Goal: Information Seeking & Learning: Understand process/instructions

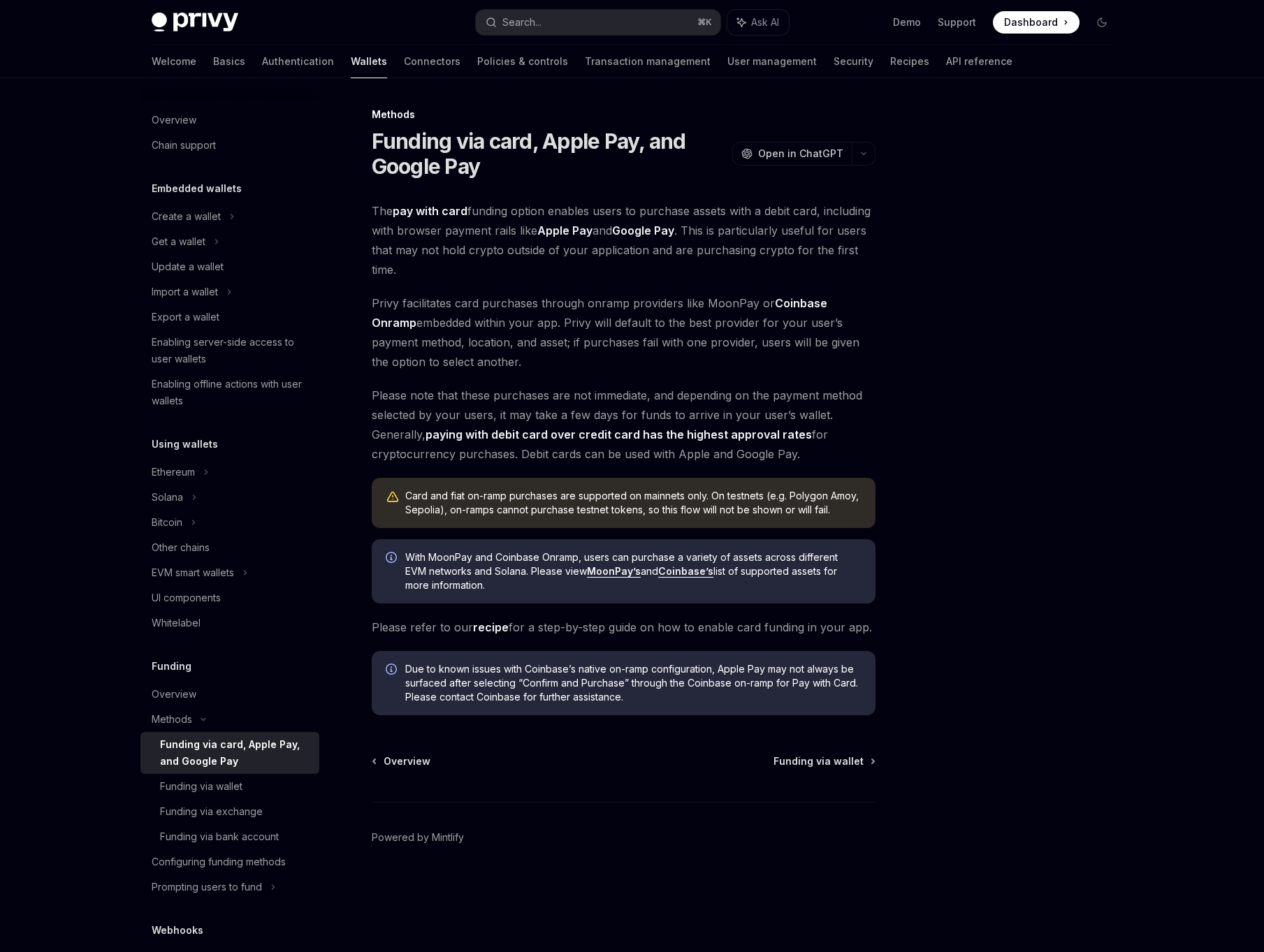
click at [513, 587] on span "With MoonPay and Coinbase Onramp, users can purchase a variety of assets across…" at bounding box center [633, 571] width 456 height 42
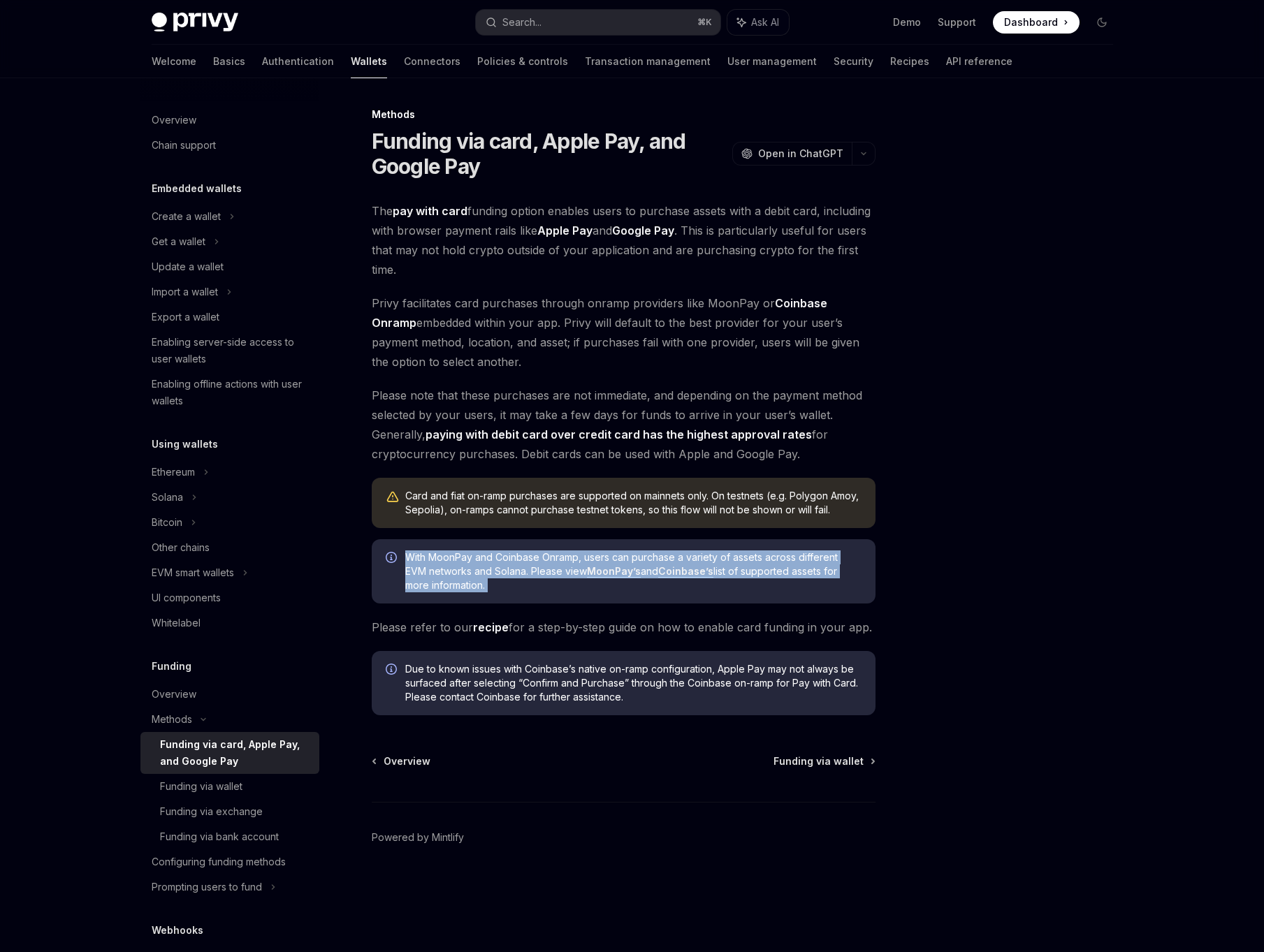
click at [523, 349] on span "Privy facilitates card purchases through onramp providers like MoonPay or Coinb…" at bounding box center [623, 332] width 504 height 79
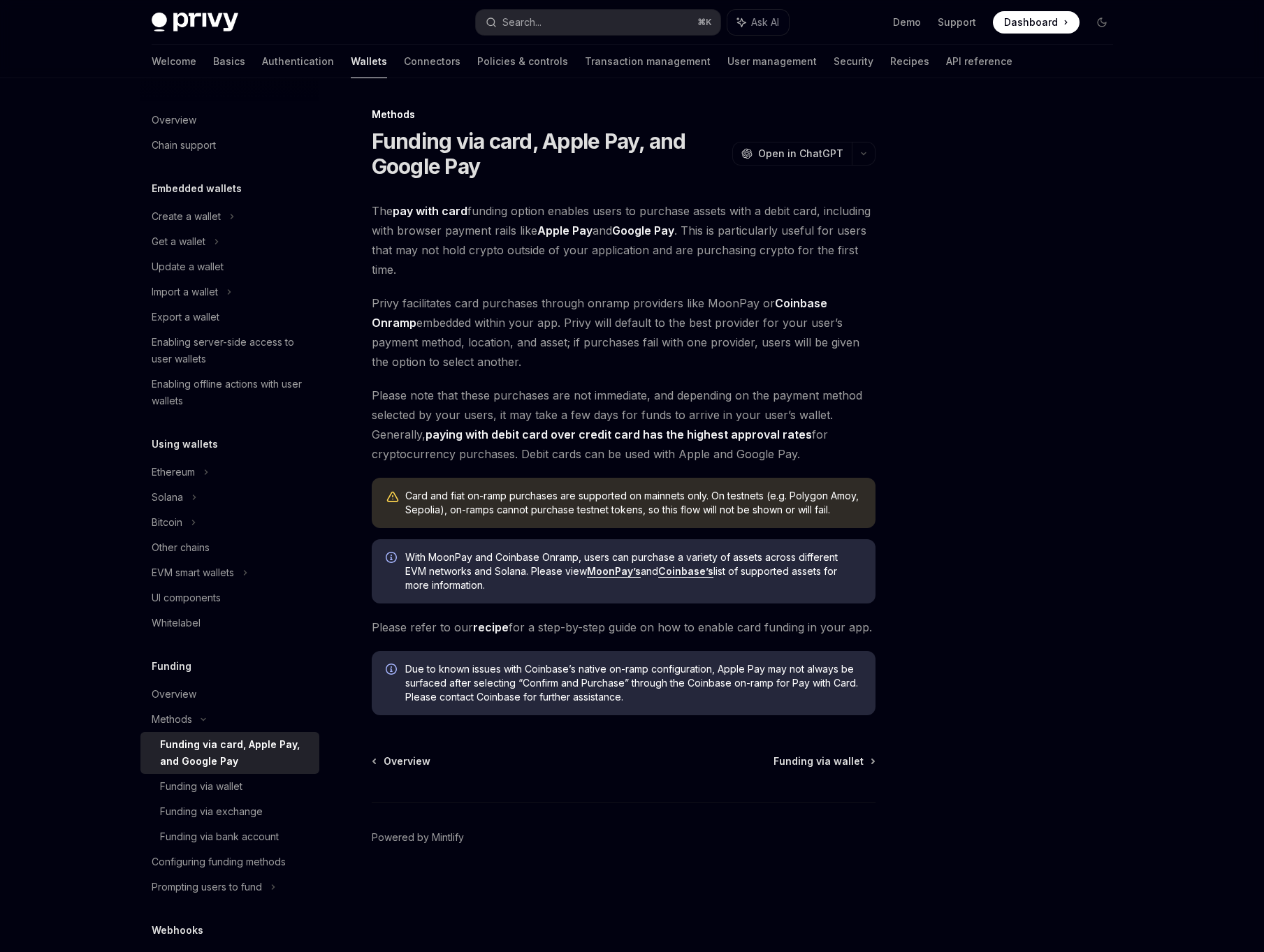
click at [523, 349] on span "Privy facilitates card purchases through onramp providers like MoonPay or Coinb…" at bounding box center [623, 332] width 504 height 79
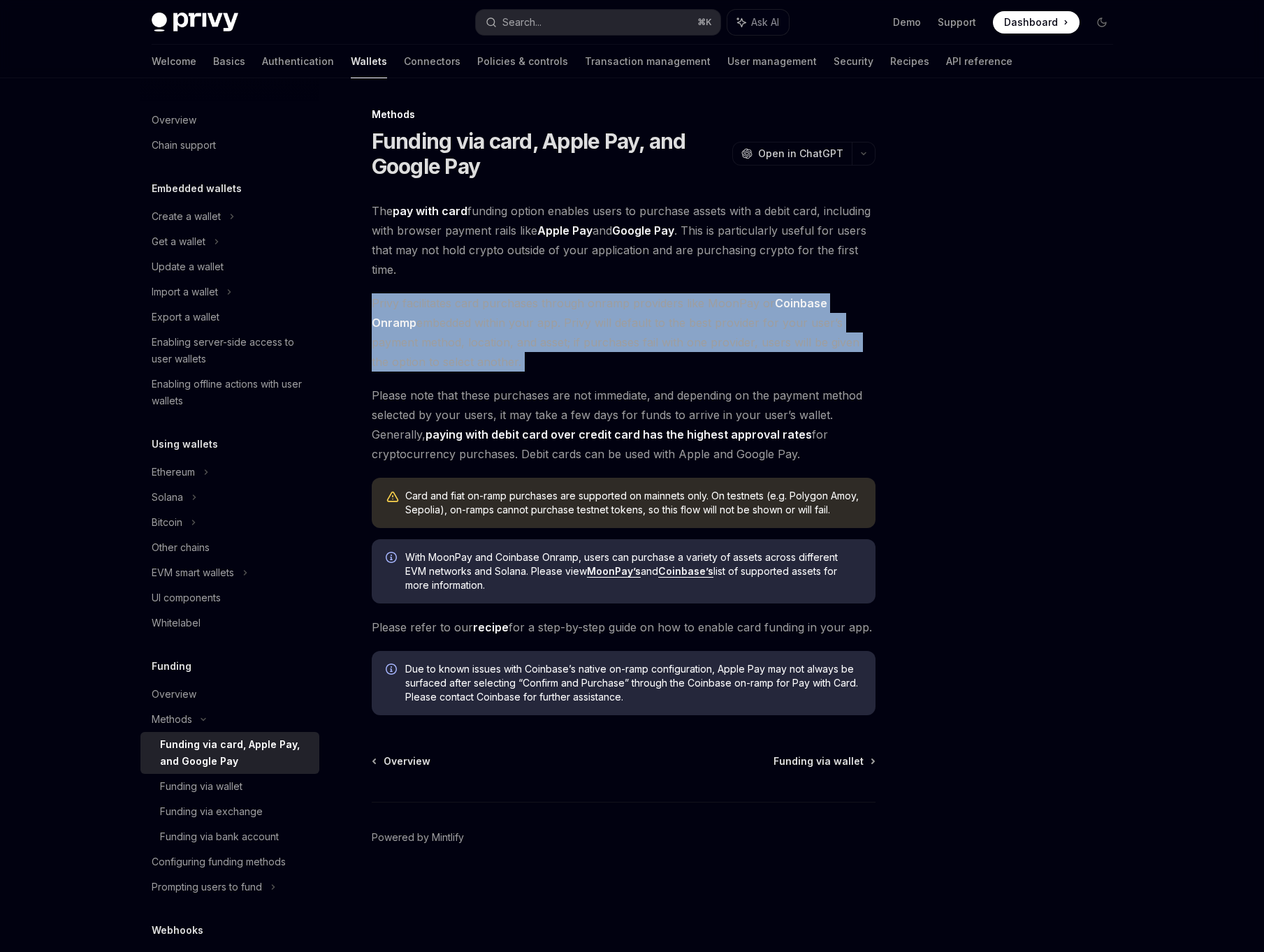
click at [479, 230] on span "The pay with card funding option enables users to purchase assets with a debit …" at bounding box center [623, 240] width 504 height 79
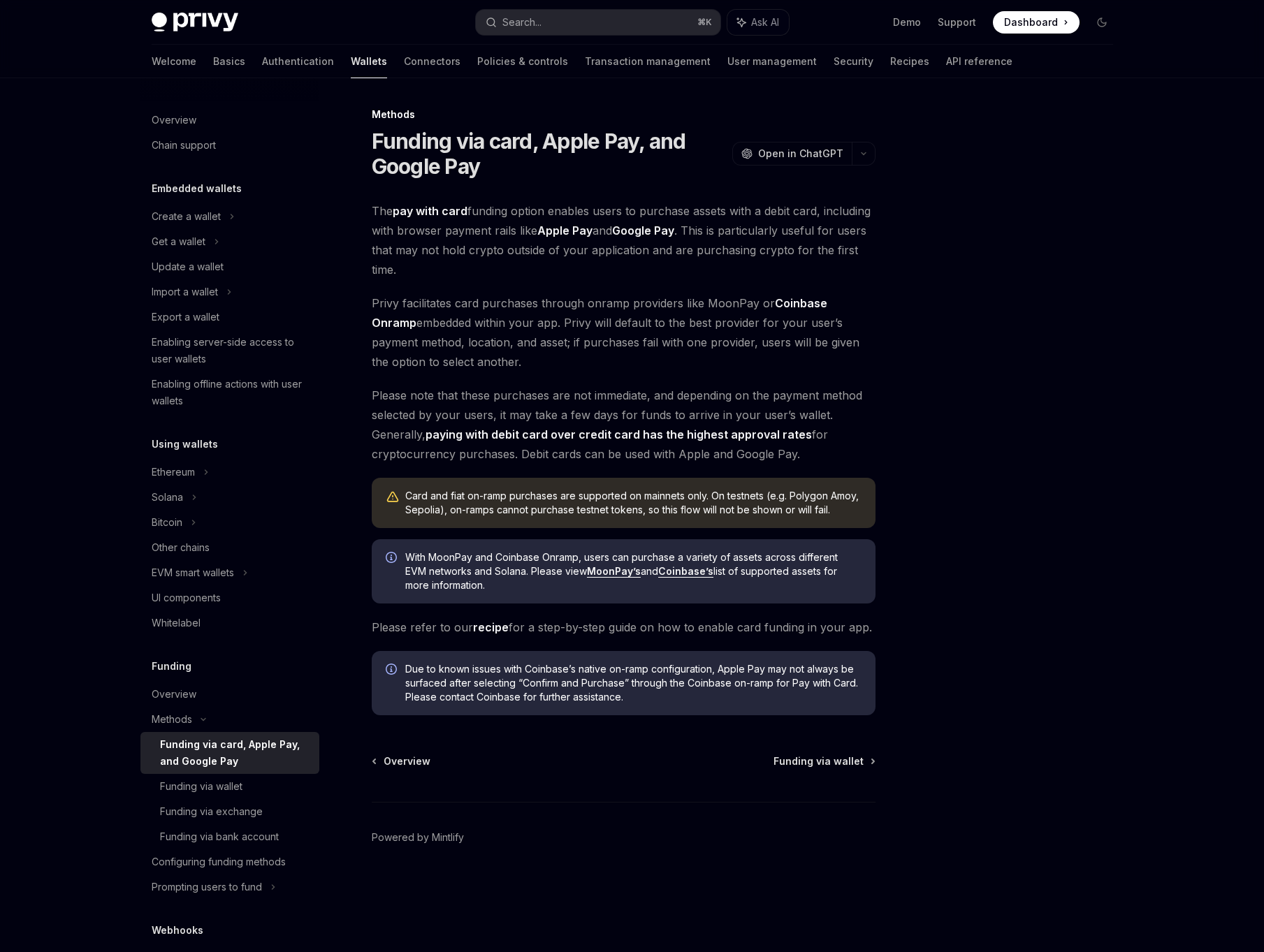
click at [479, 230] on span "The pay with card funding option enables users to purchase assets with a debit …" at bounding box center [623, 240] width 504 height 79
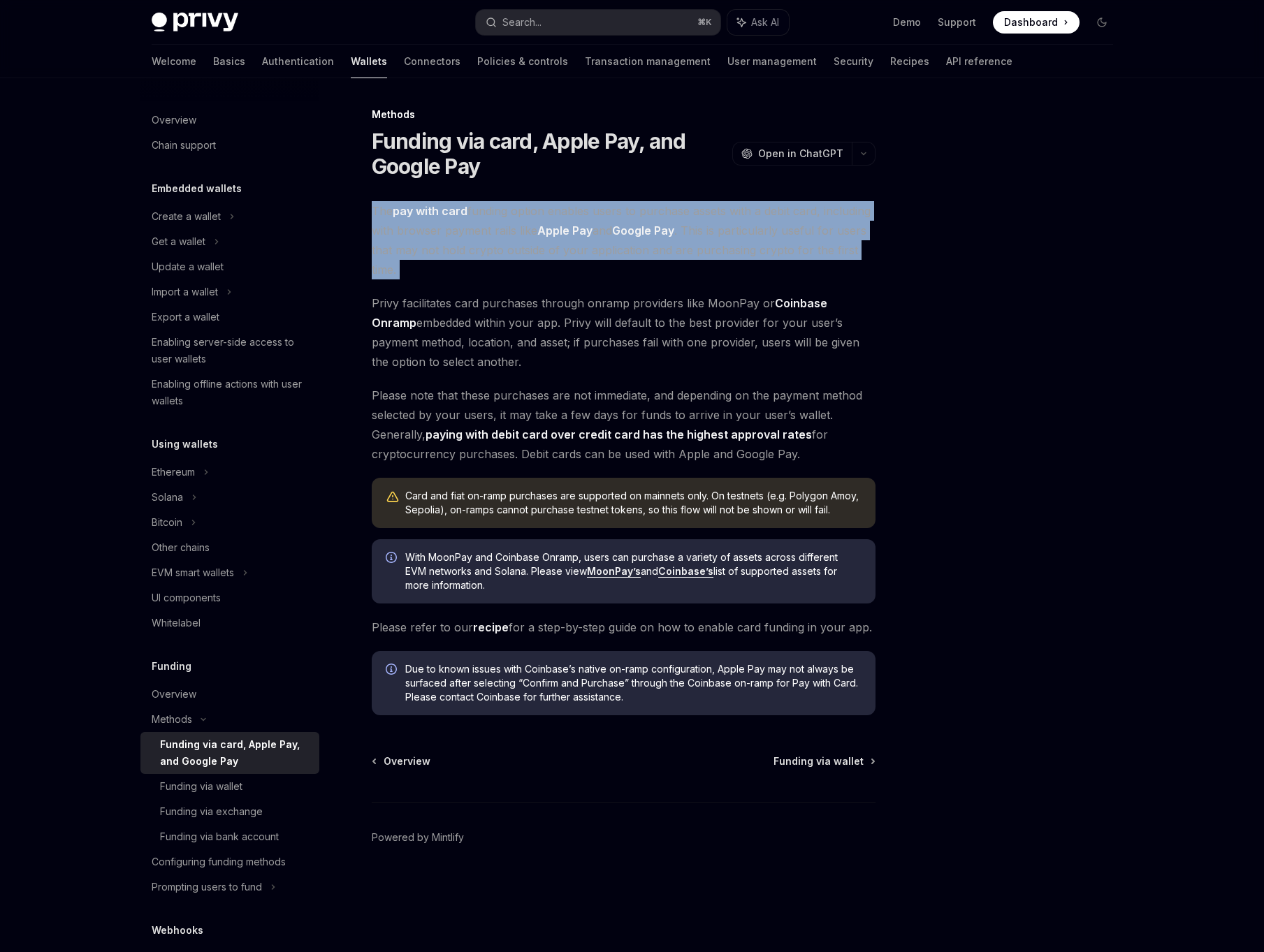
click at [555, 307] on span "Privy facilitates card purchases through onramp providers like MoonPay or Coinb…" at bounding box center [623, 332] width 504 height 79
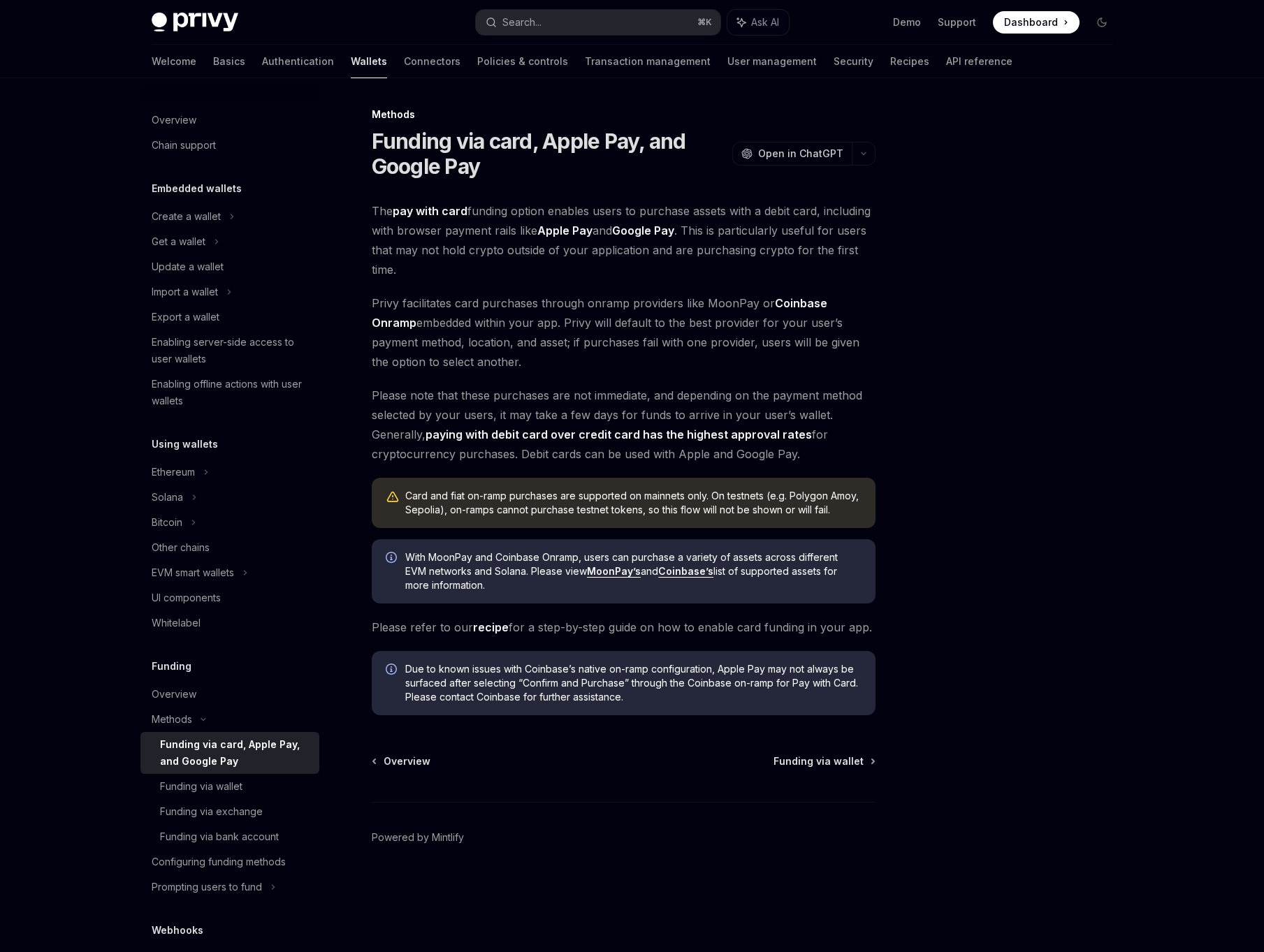
click at [499, 312] on span "Privy facilitates card purchases through onramp providers like MoonPay or Coinb…" at bounding box center [623, 332] width 504 height 79
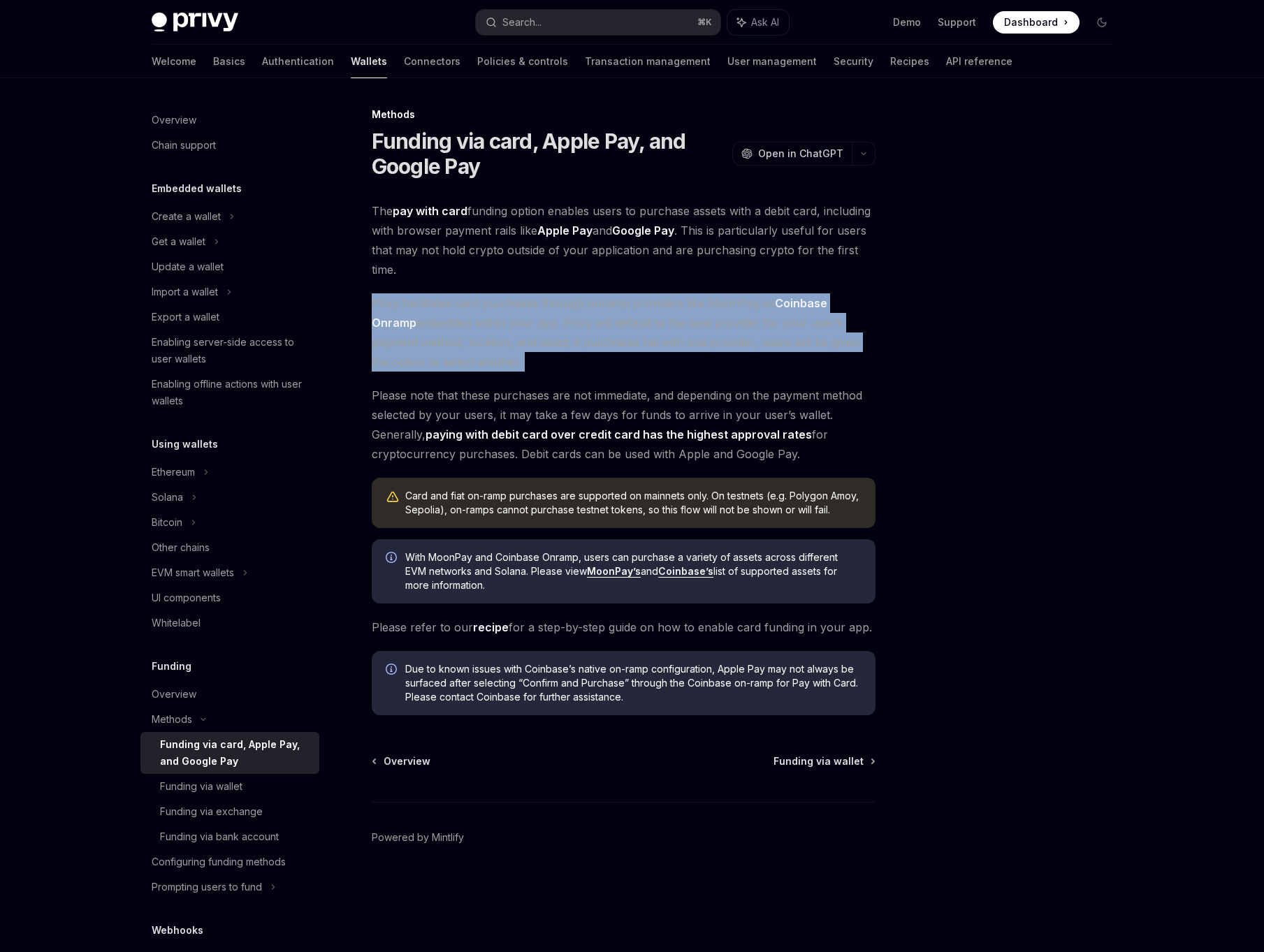
click at [603, 355] on span "Privy facilitates card purchases through onramp providers like MoonPay or Coinb…" at bounding box center [623, 332] width 504 height 79
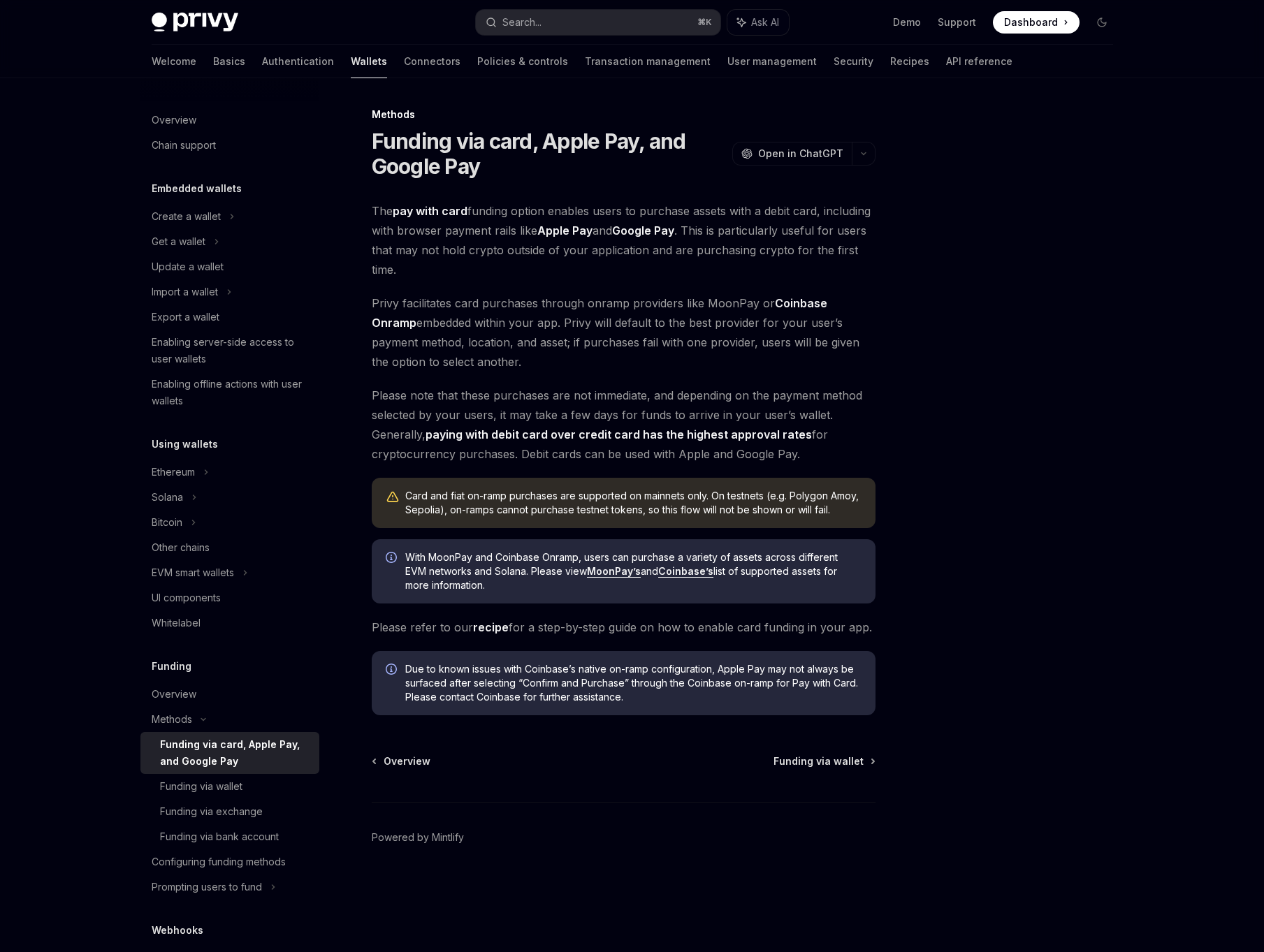
click at [703, 344] on span "Privy facilitates card purchases through onramp providers like MoonPay or Coinb…" at bounding box center [623, 332] width 504 height 79
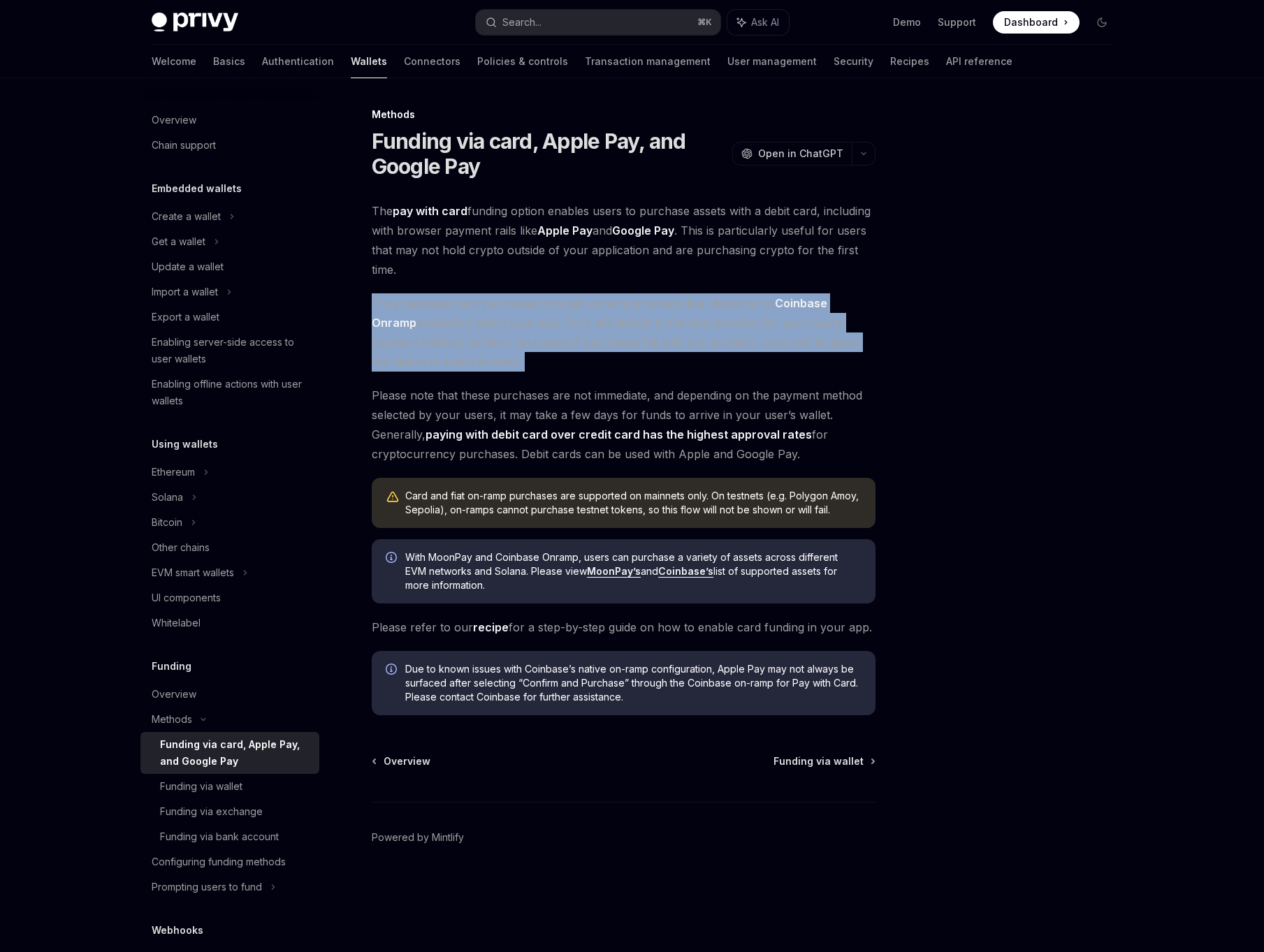
click at [695, 380] on div "The pay with card funding option enables users to purchase assets with a debit …" at bounding box center [623, 459] width 504 height 514
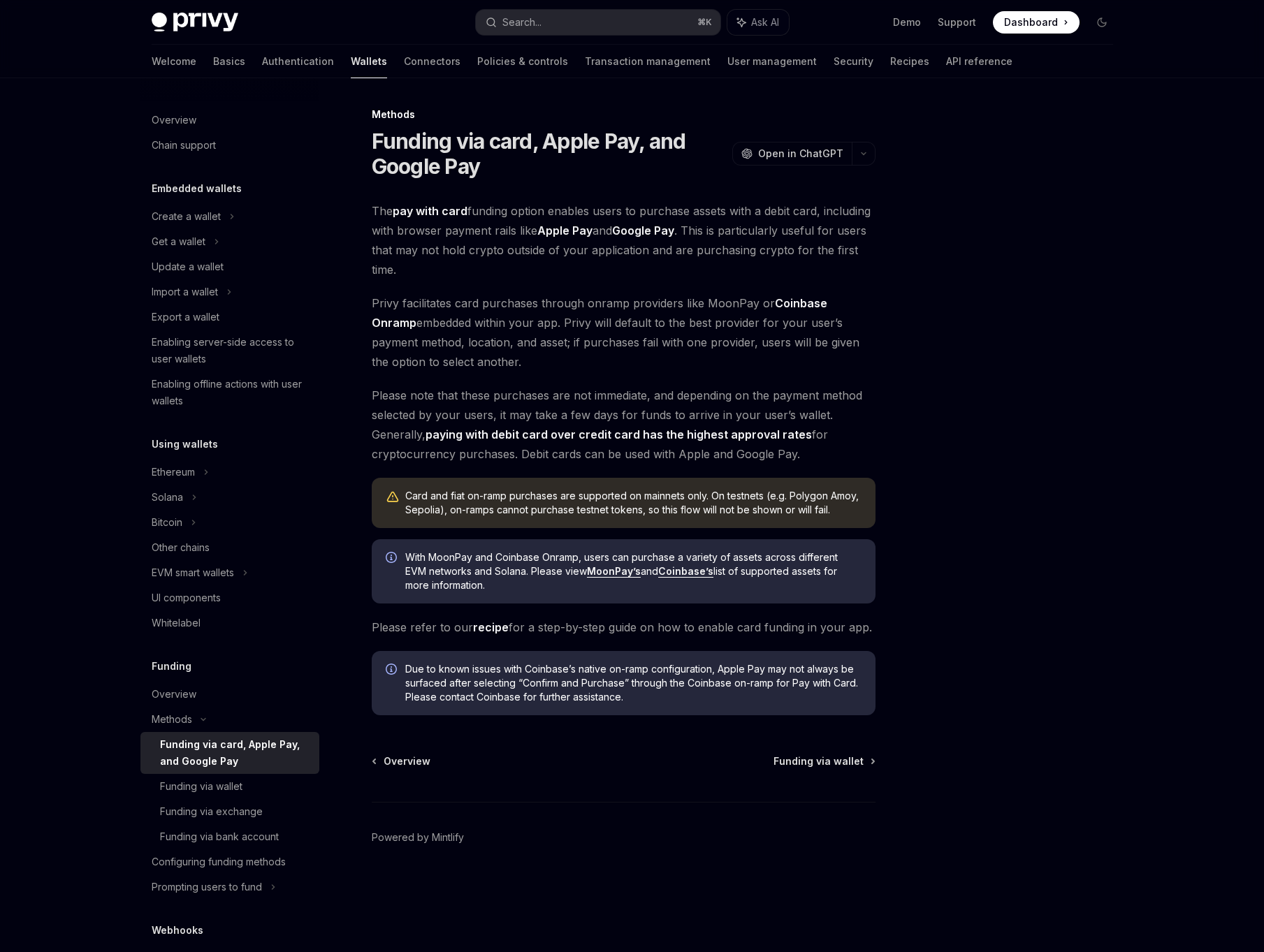
click at [695, 380] on div "The pay with card funding option enables users to purchase assets with a debit …" at bounding box center [623, 459] width 504 height 514
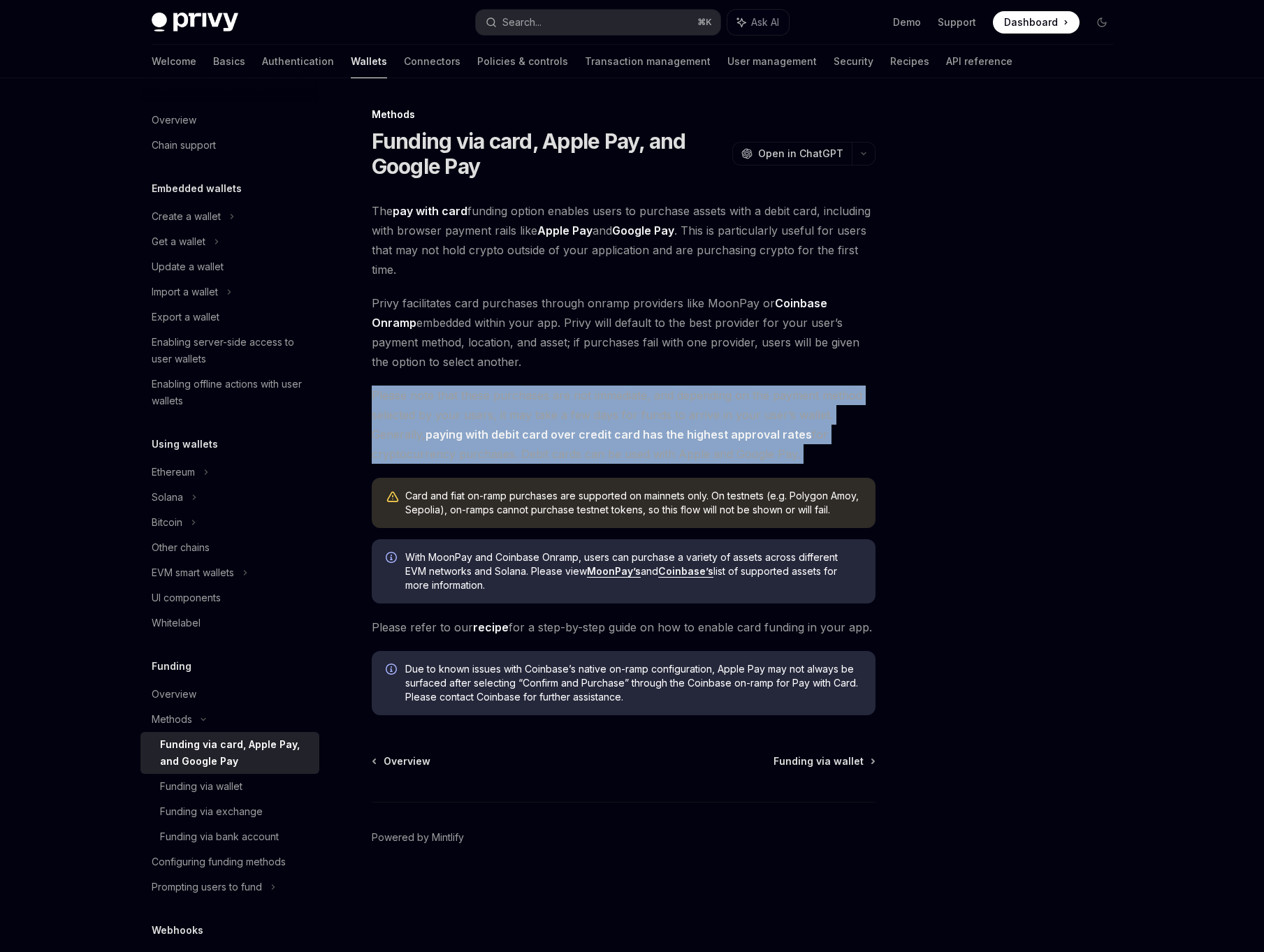
click at [386, 568] on div at bounding box center [391, 572] width 11 height 40
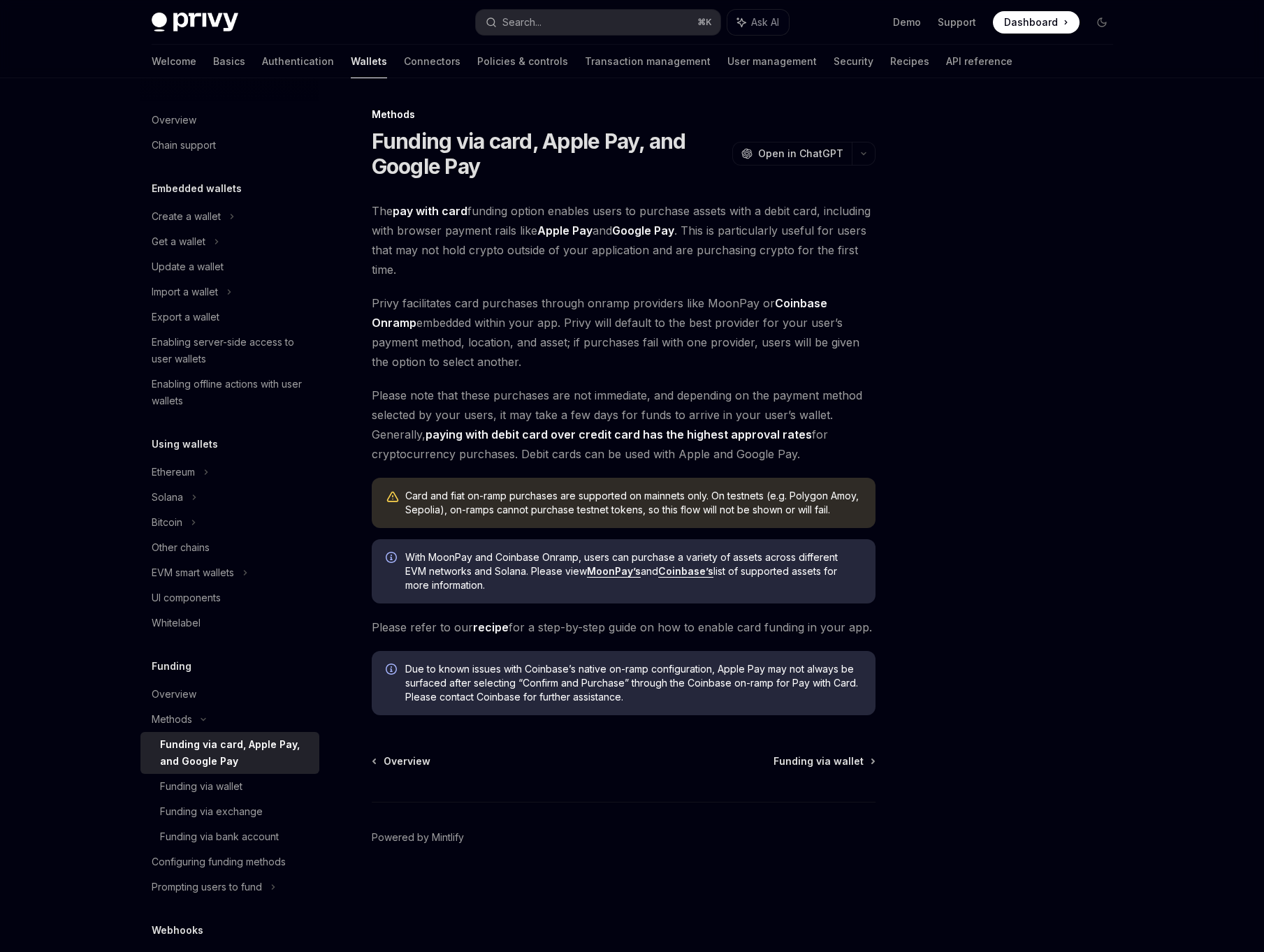
click at [386, 568] on div at bounding box center [391, 572] width 11 height 40
click at [390, 567] on div at bounding box center [391, 572] width 11 height 40
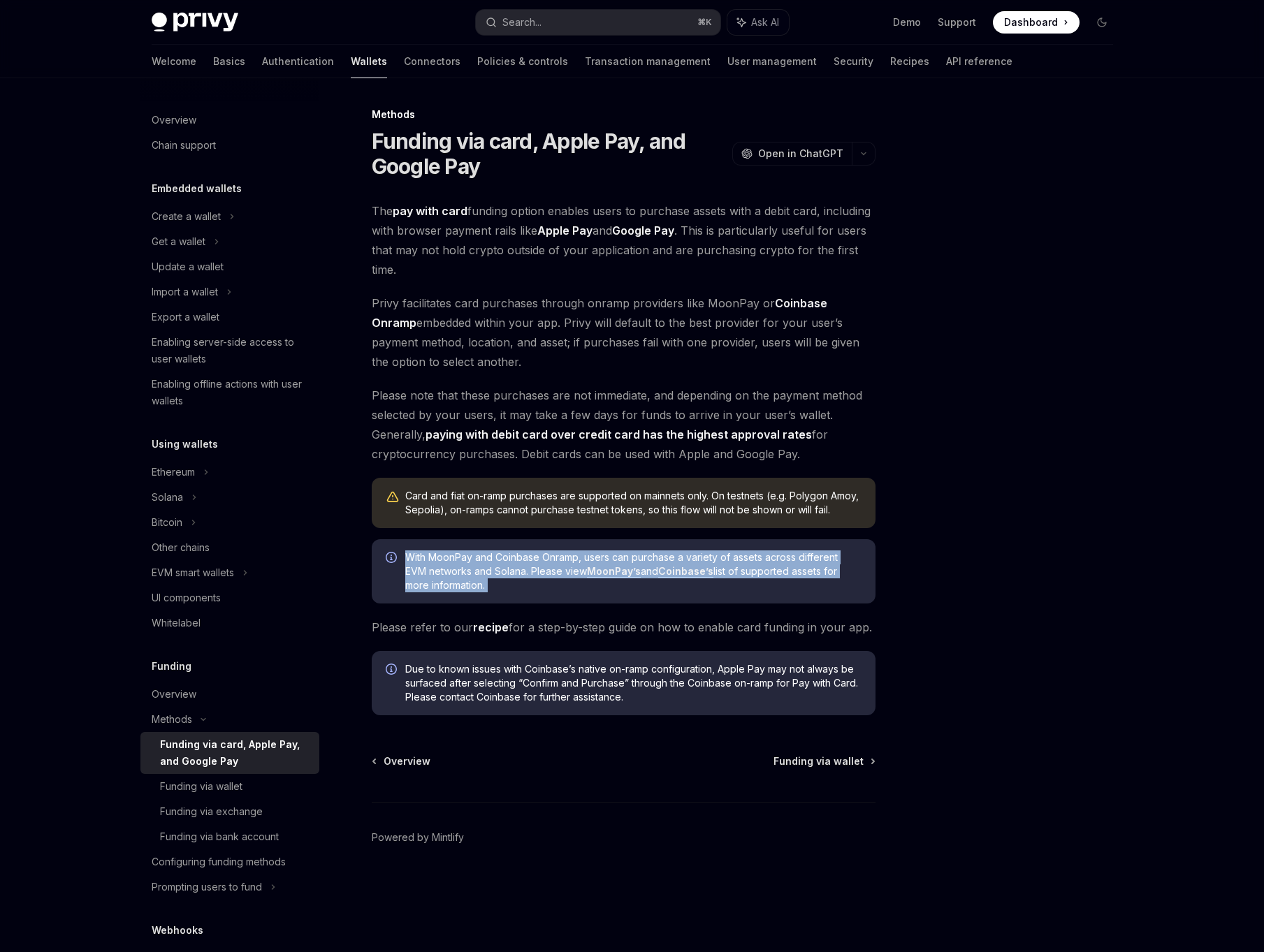
click at [390, 567] on div at bounding box center [391, 572] width 11 height 40
click at [488, 582] on span "With MoonPay and Coinbase Onramp, users can purchase a variety of assets across…" at bounding box center [633, 571] width 456 height 42
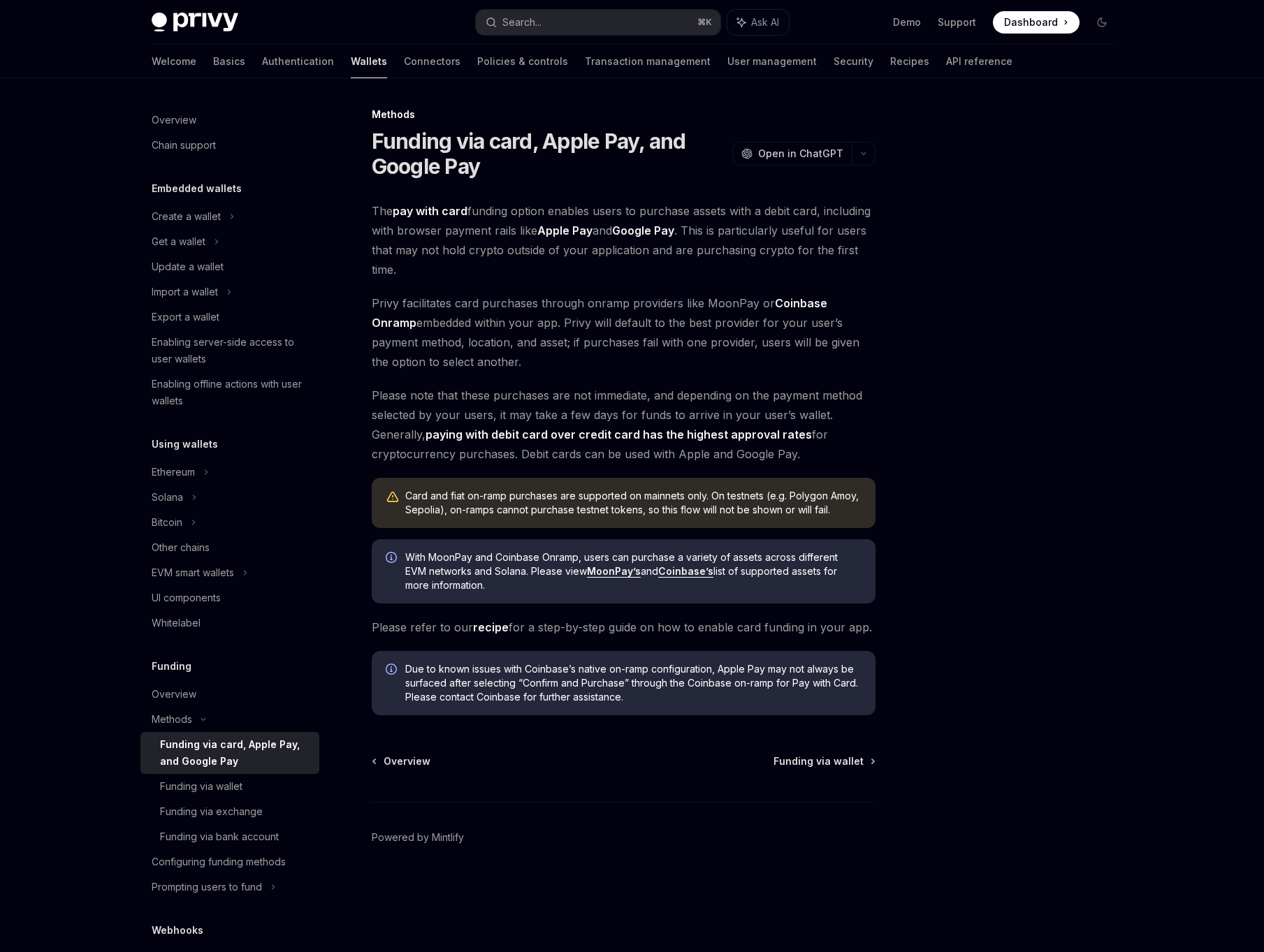
click at [774, 427] on span "Please note that these purchases are not immediate, and depending on the paymen…" at bounding box center [623, 424] width 504 height 79
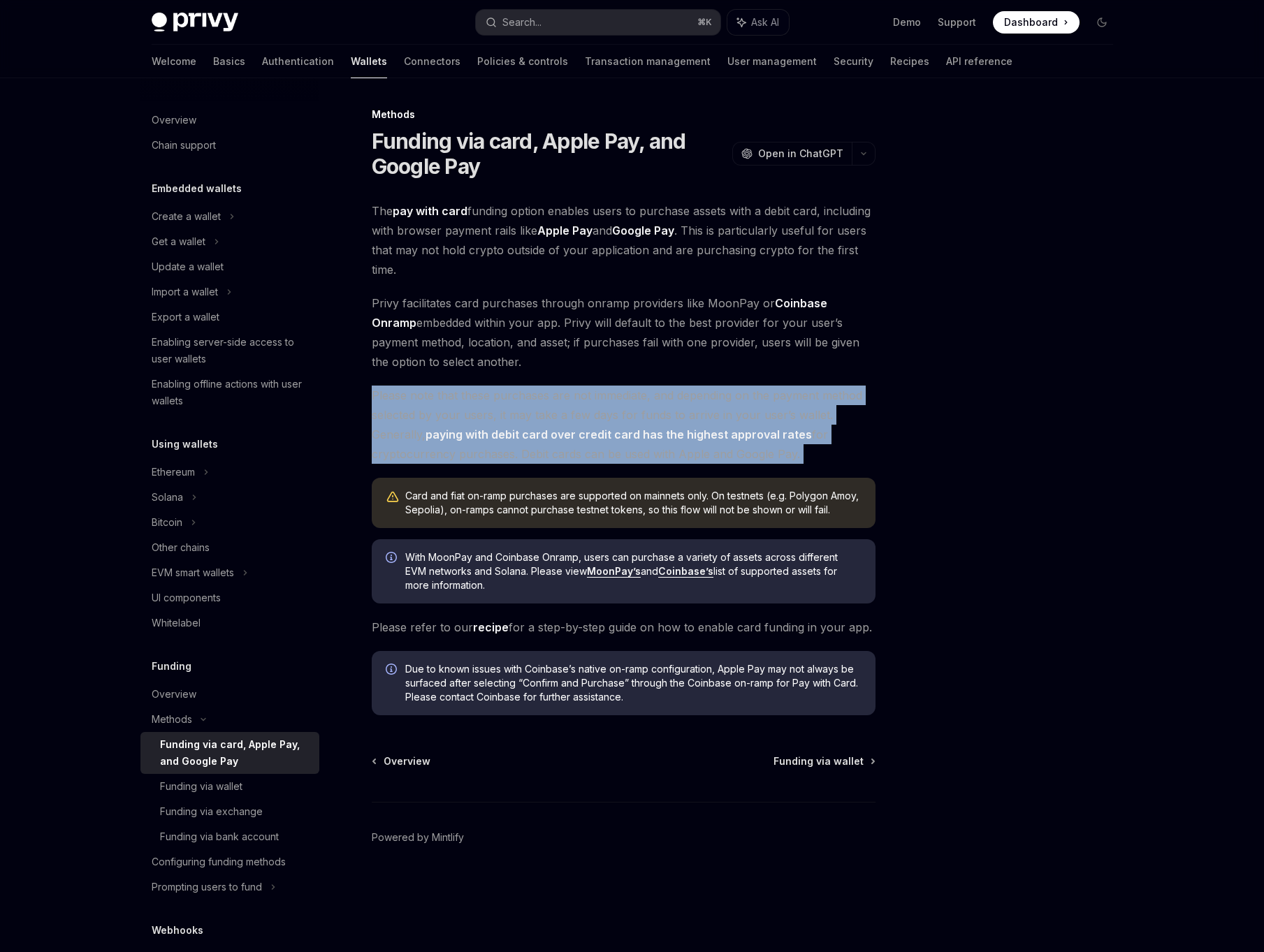
click at [801, 466] on div "The pay with card funding option enables users to purchase assets with a debit …" at bounding box center [623, 459] width 504 height 514
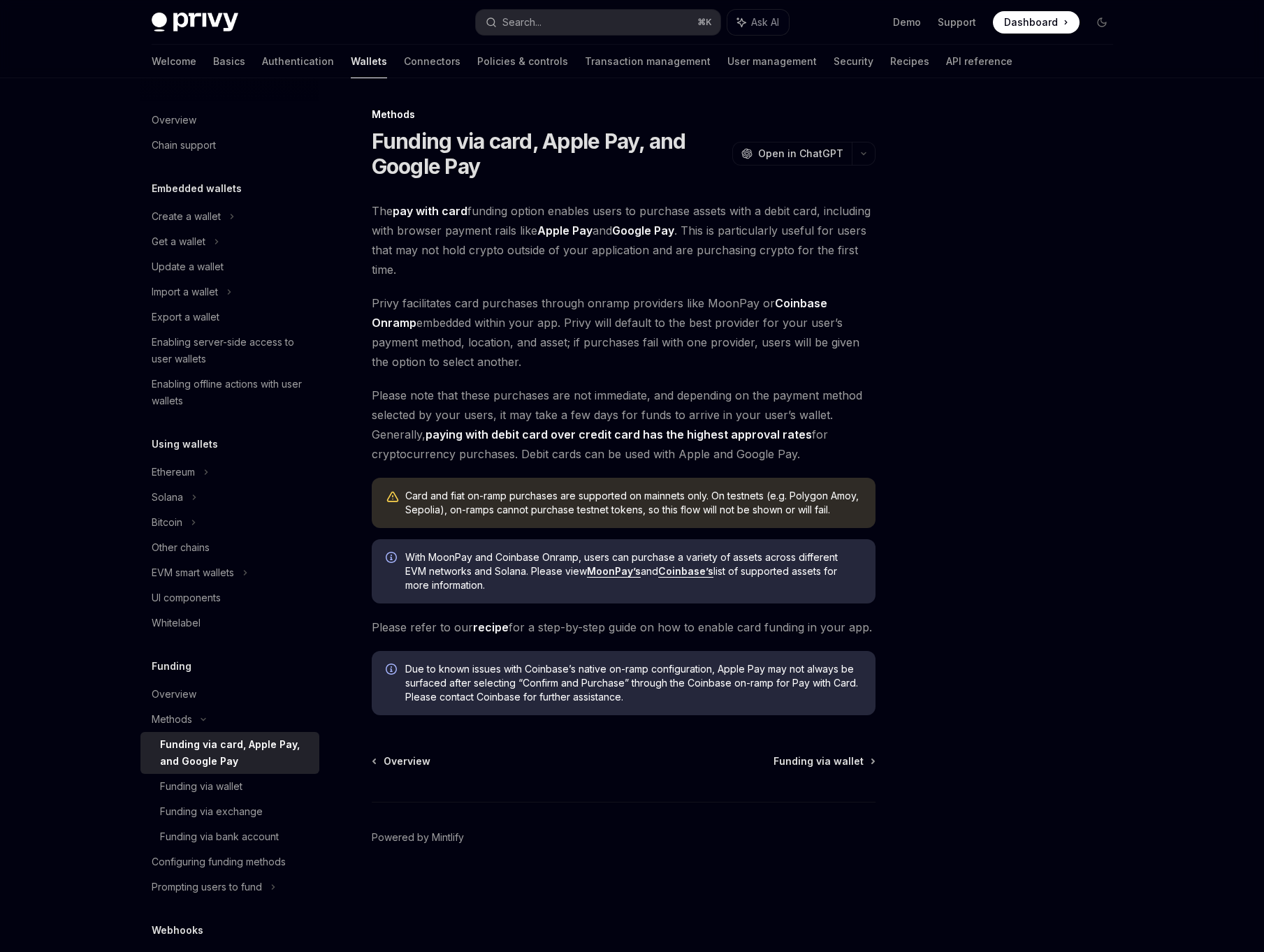
click at [456, 417] on span "Please note that these purchases are not immediate, and depending on the paymen…" at bounding box center [623, 424] width 504 height 79
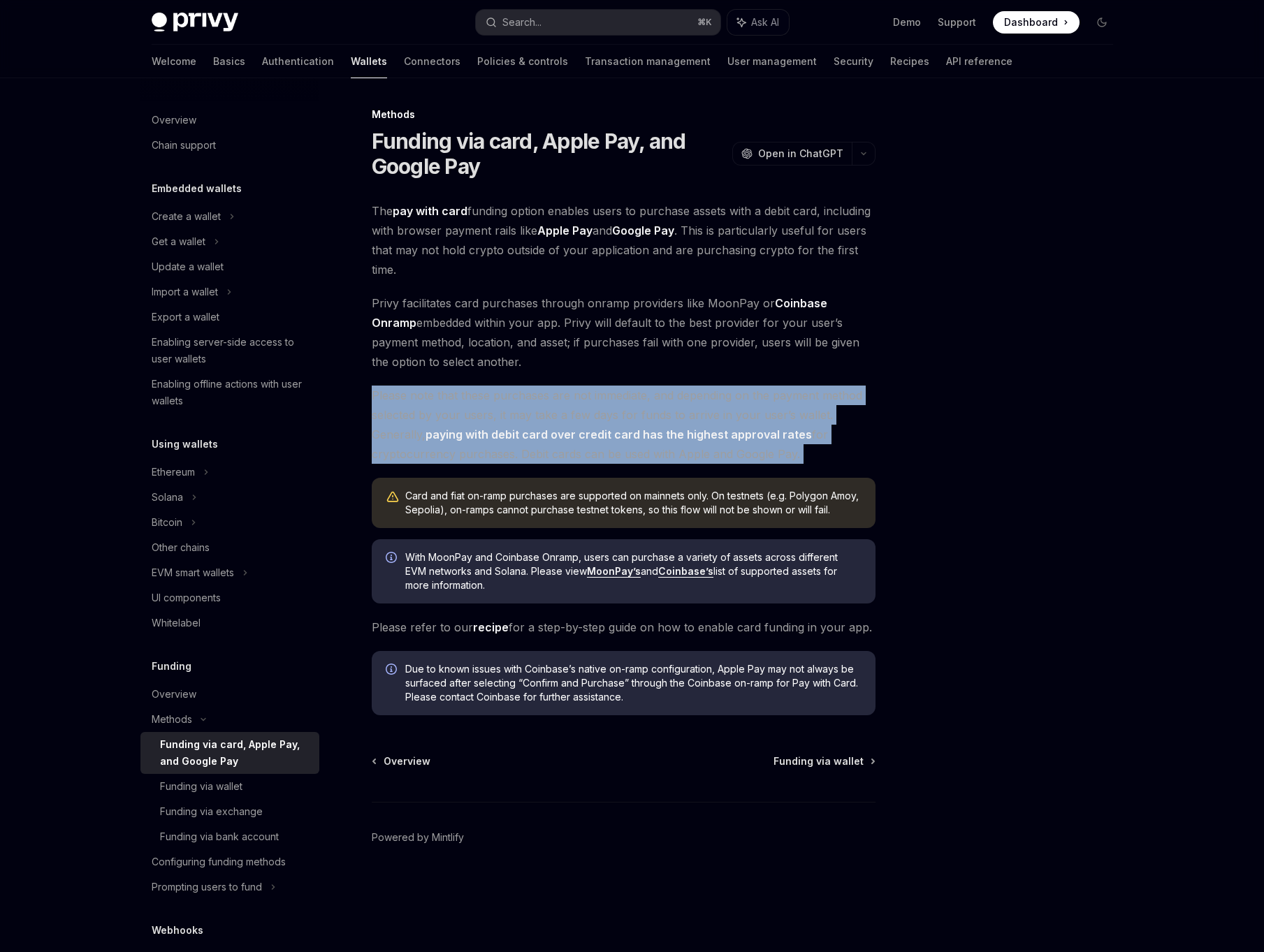
click at [608, 390] on span "Please note that these purchases are not immediate, and depending on the paymen…" at bounding box center [623, 424] width 504 height 79
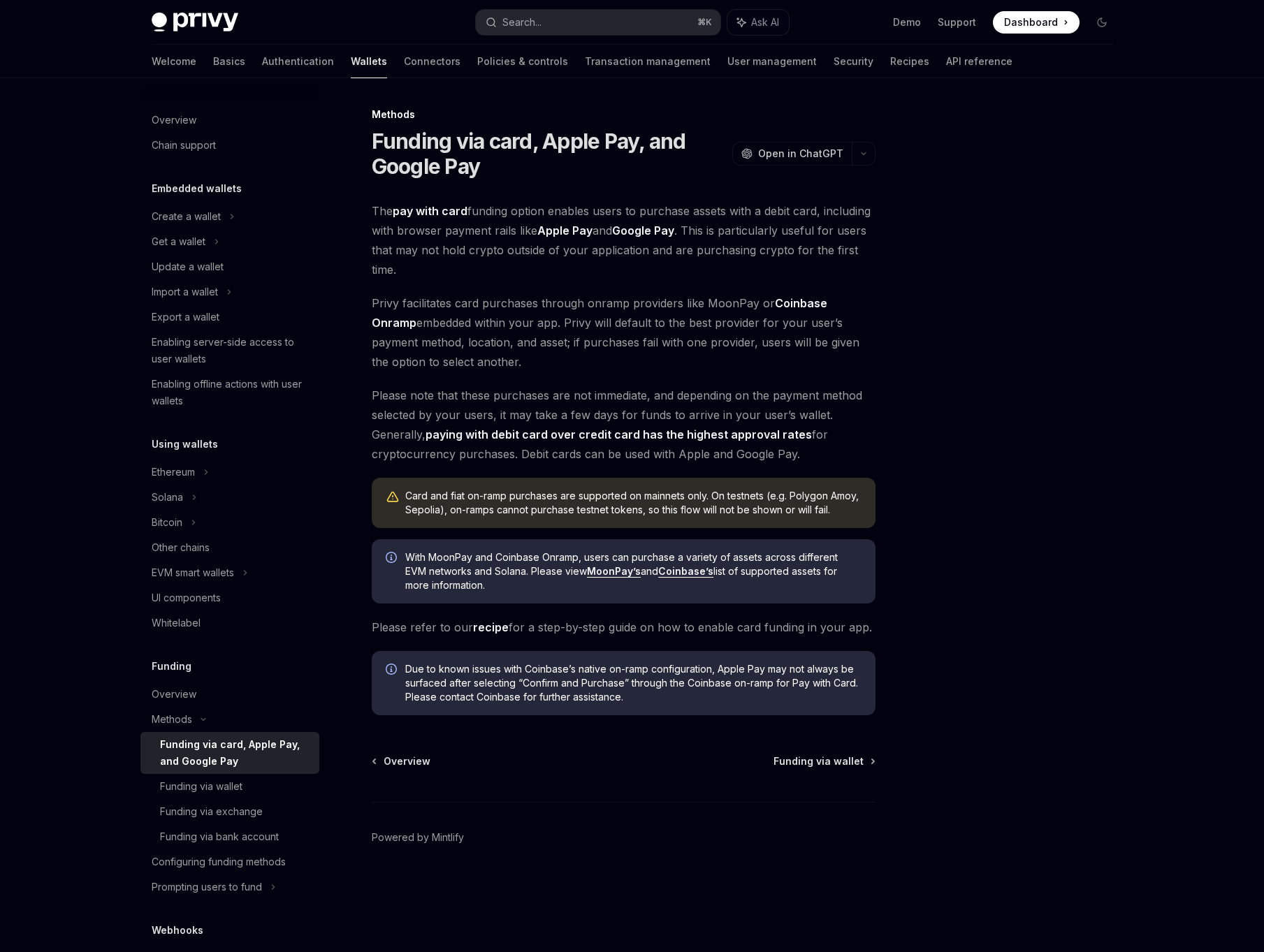
click at [746, 254] on span "The pay with card funding option enables users to purchase assets with a debit …" at bounding box center [623, 240] width 504 height 79
click at [700, 289] on div "The pay with card funding option enables users to purchase assets with a debit …" at bounding box center [623, 459] width 504 height 514
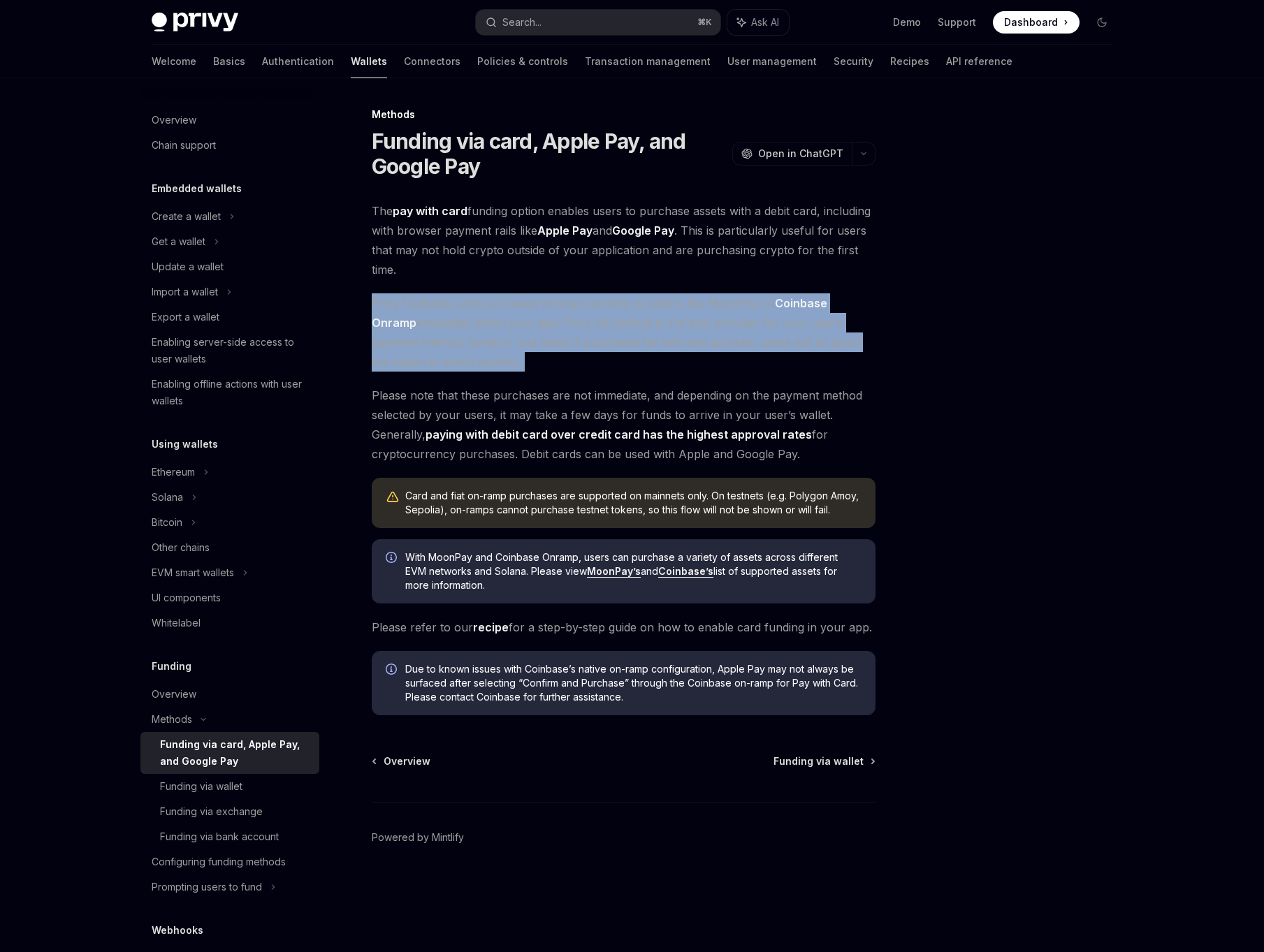
click at [685, 349] on span "Privy facilitates card purchases through onramp providers like MoonPay or Coinb…" at bounding box center [623, 332] width 504 height 79
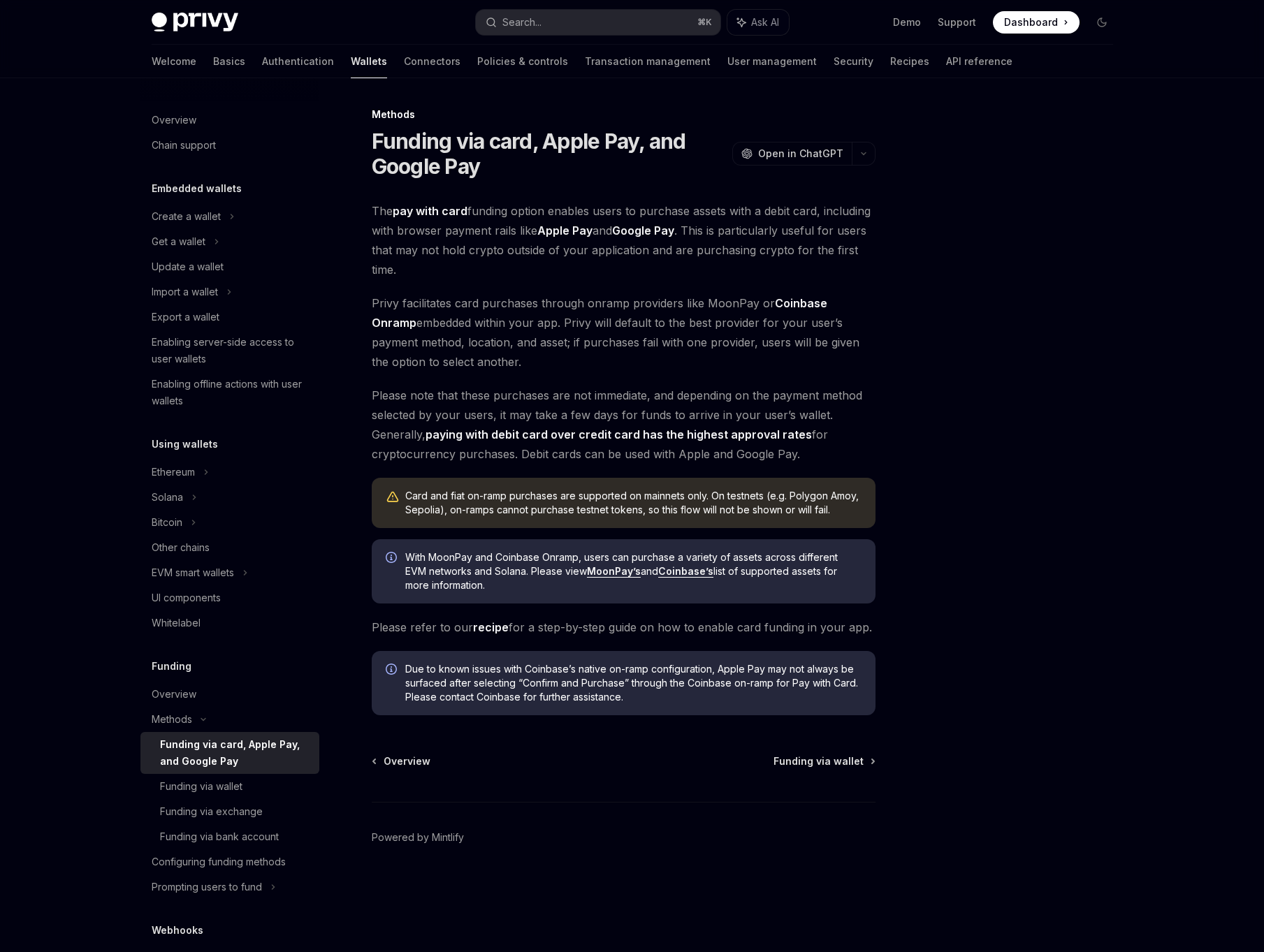
click at [685, 349] on span "Privy facilitates card purchases through onramp providers like MoonPay or Coinb…" at bounding box center [623, 332] width 504 height 79
click at [1017, 131] on div at bounding box center [1018, 529] width 213 height 846
click at [705, 242] on span "The pay with card funding option enables users to purchase assets with a debit …" at bounding box center [623, 240] width 504 height 79
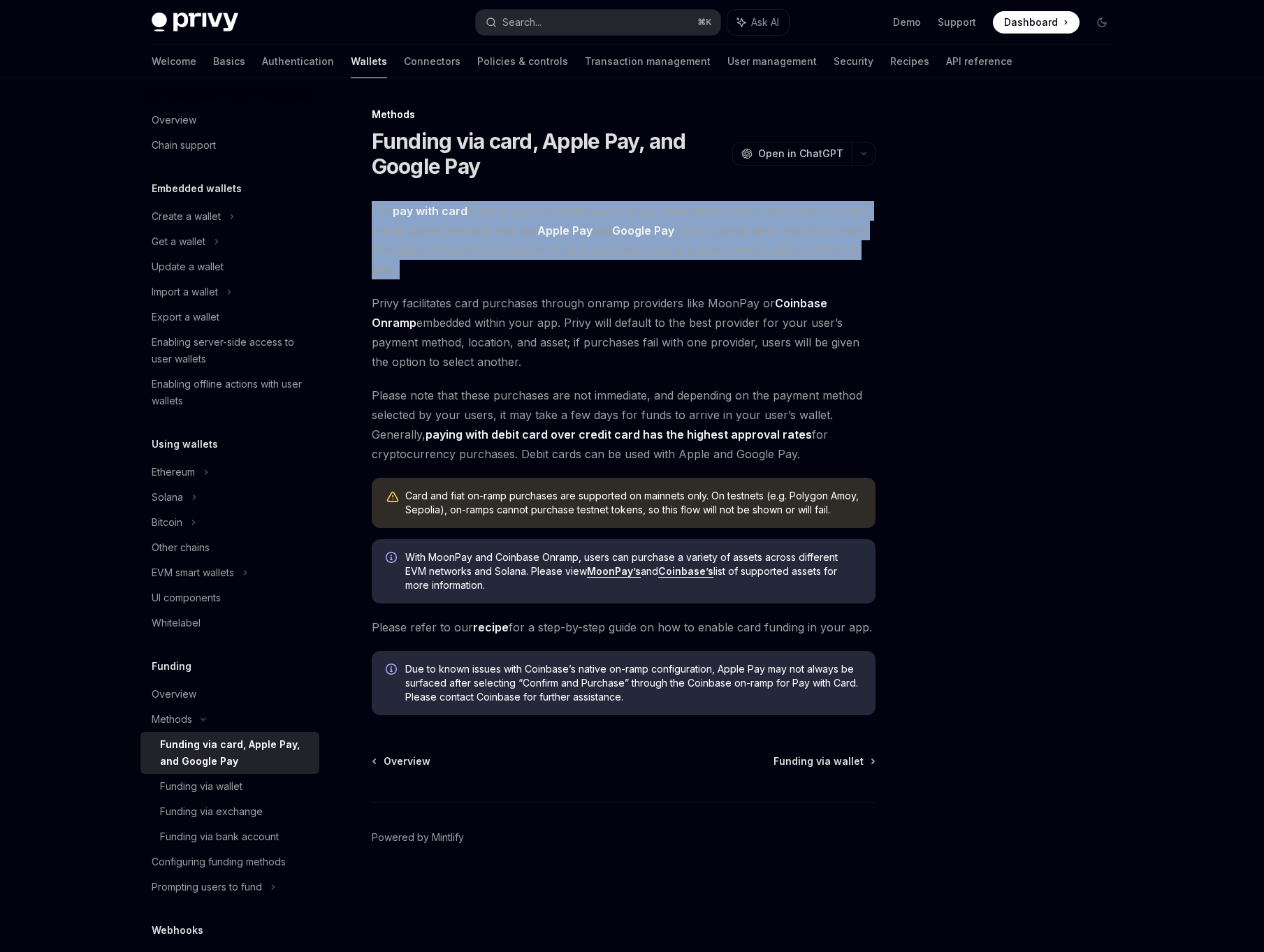
click at [705, 242] on span "The pay with card funding option enables users to purchase assets with a debit …" at bounding box center [623, 240] width 504 height 79
click at [684, 324] on span "Privy facilitates card purchases through onramp providers like MoonPay or Coinb…" at bounding box center [623, 332] width 504 height 79
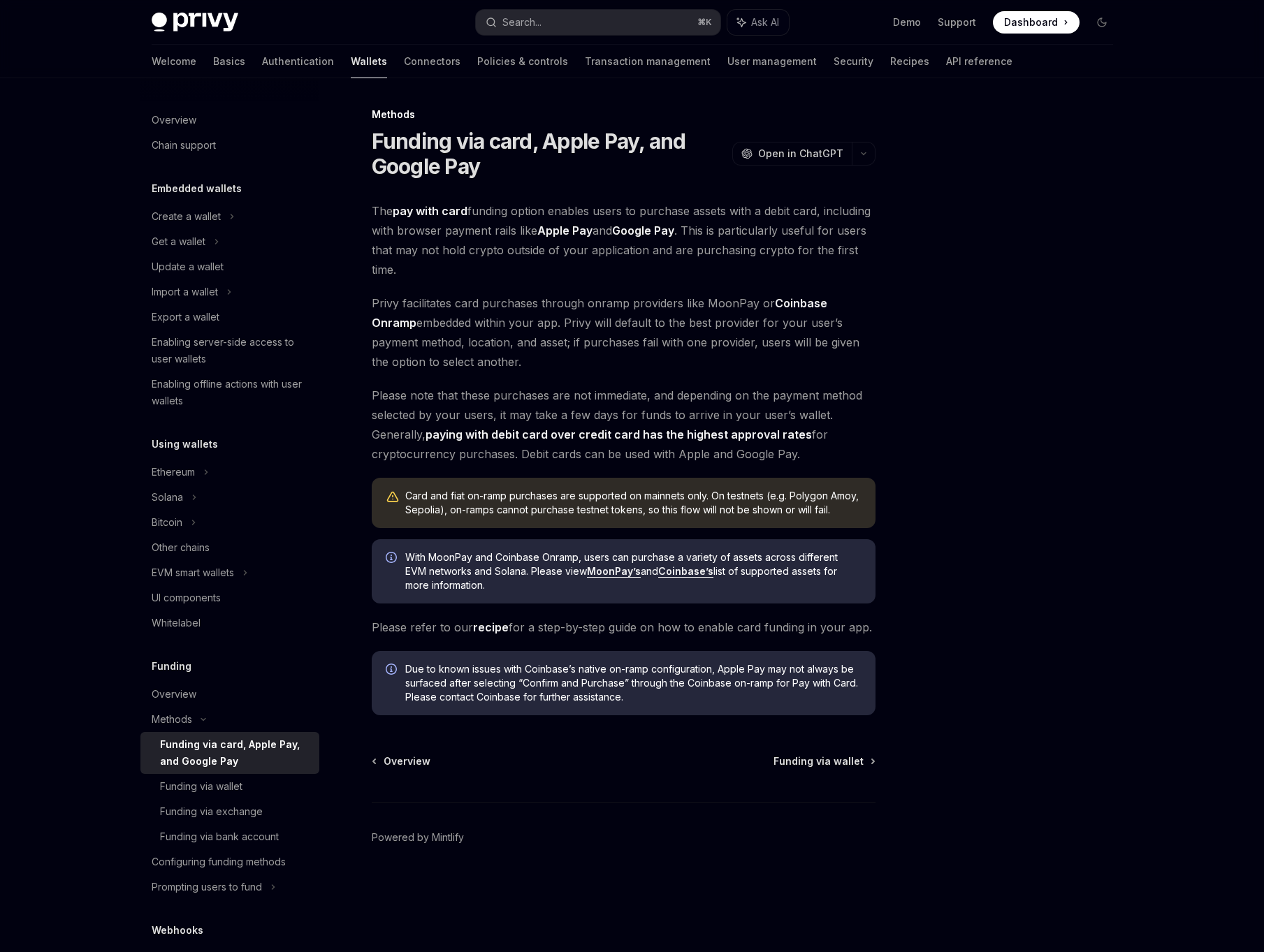
click at [684, 324] on span "Privy facilitates card purchases through onramp providers like MoonPay or Coinb…" at bounding box center [623, 332] width 504 height 79
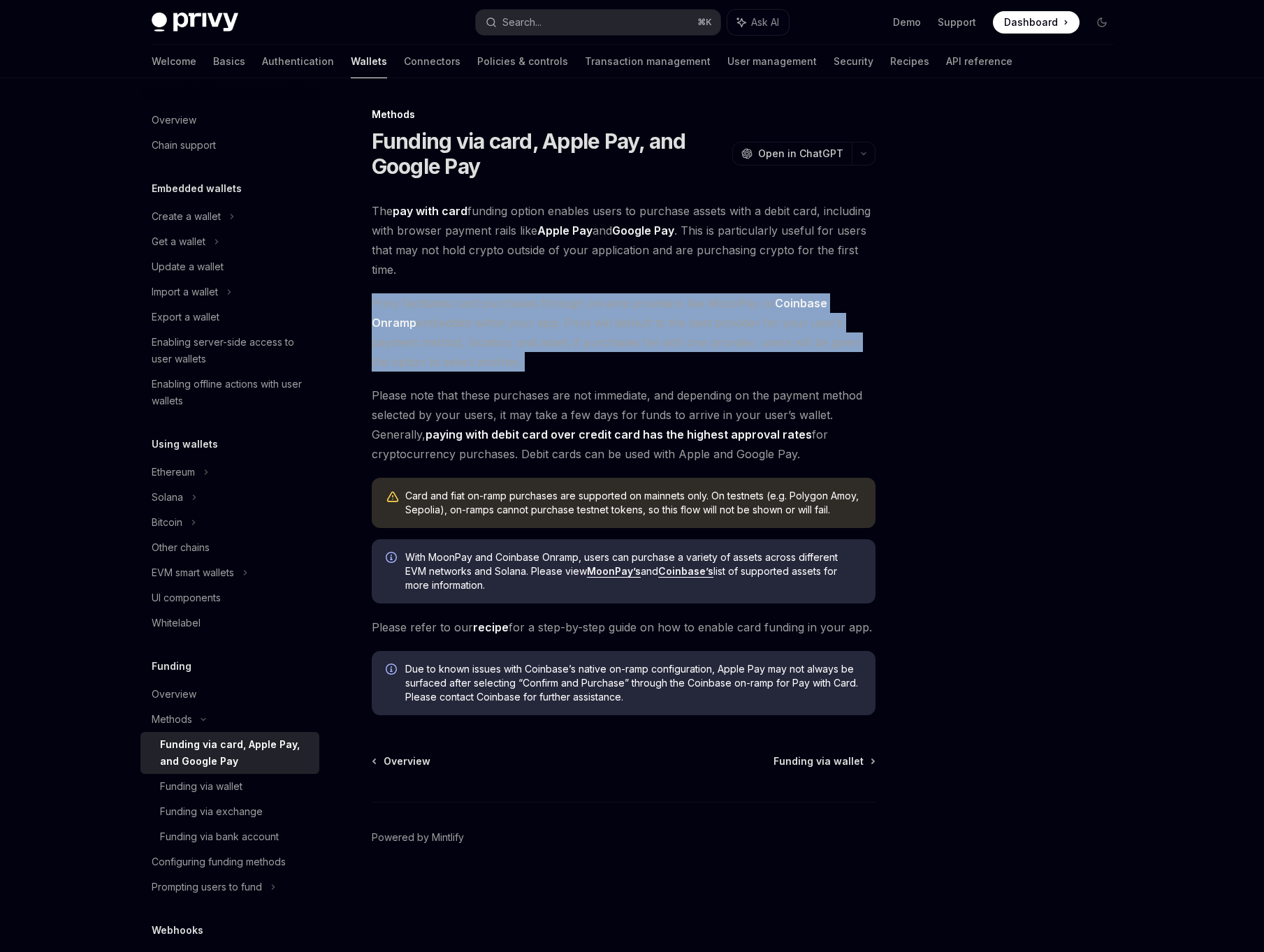
click at [981, 130] on div at bounding box center [1018, 529] width 213 height 846
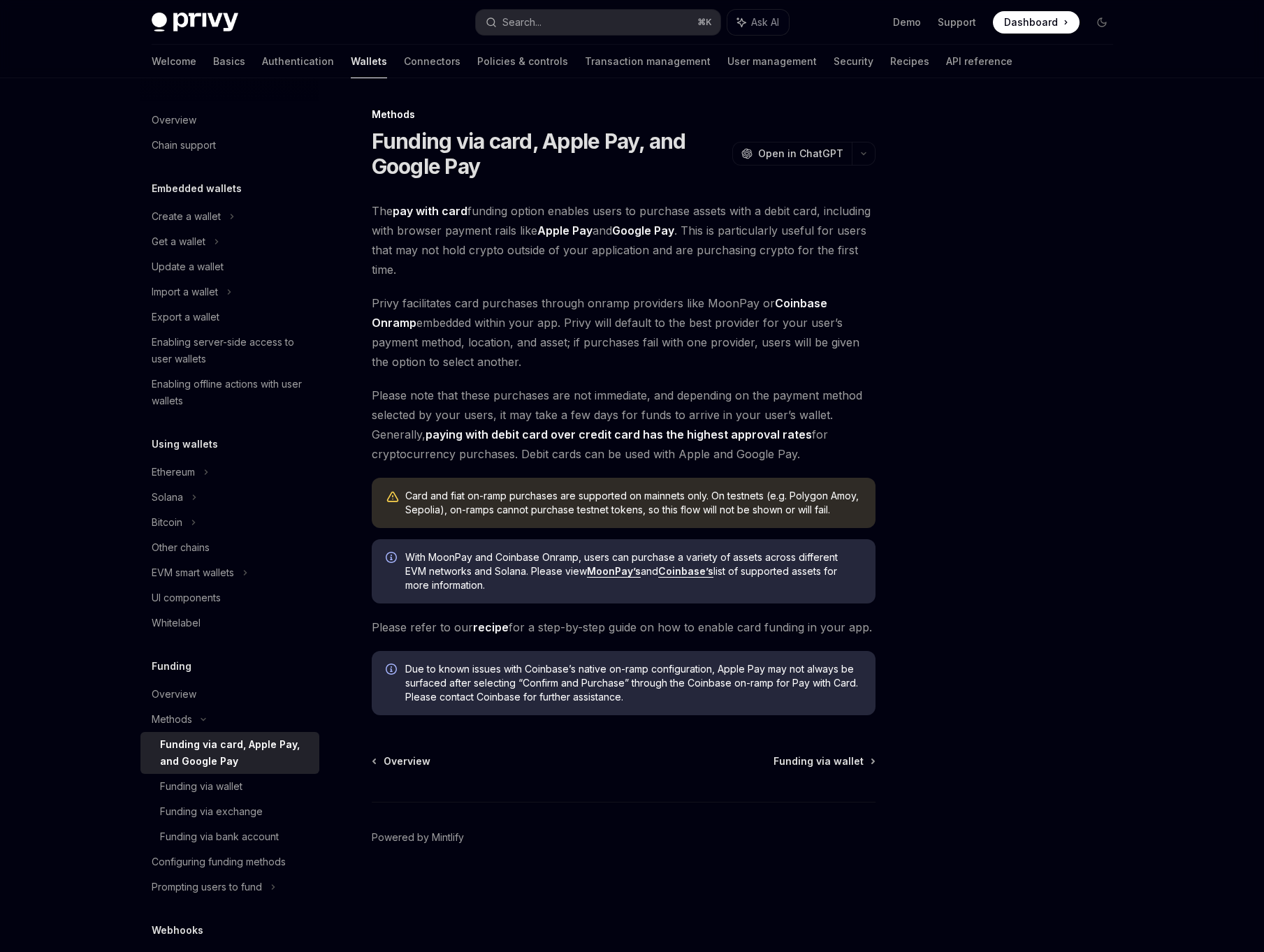
click at [772, 267] on span "The pay with card funding option enables users to purchase assets with a debit …" at bounding box center [623, 240] width 504 height 79
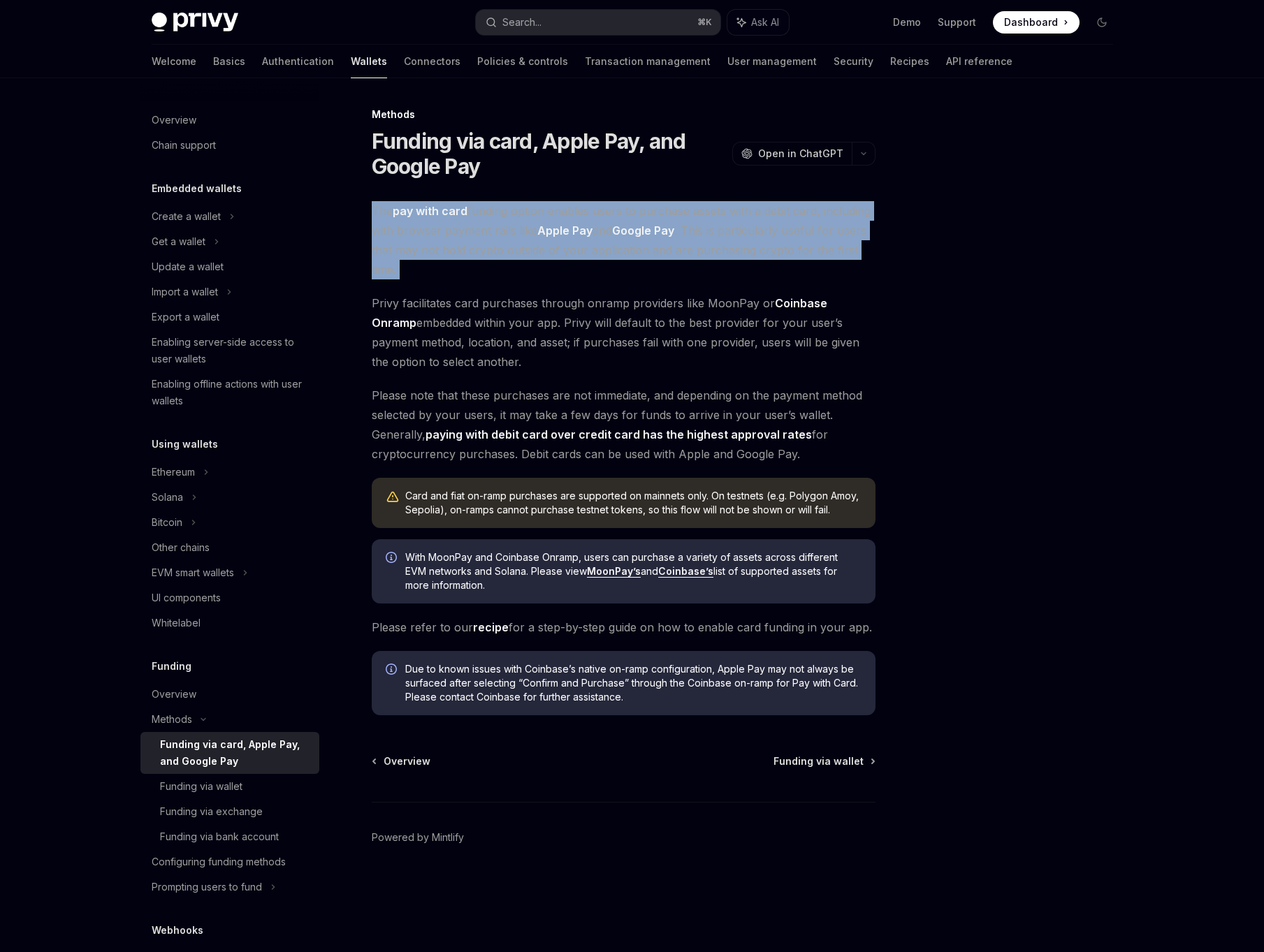
click at [702, 358] on span "Privy facilitates card purchases through onramp providers like MoonPay or Coinb…" at bounding box center [623, 332] width 504 height 79
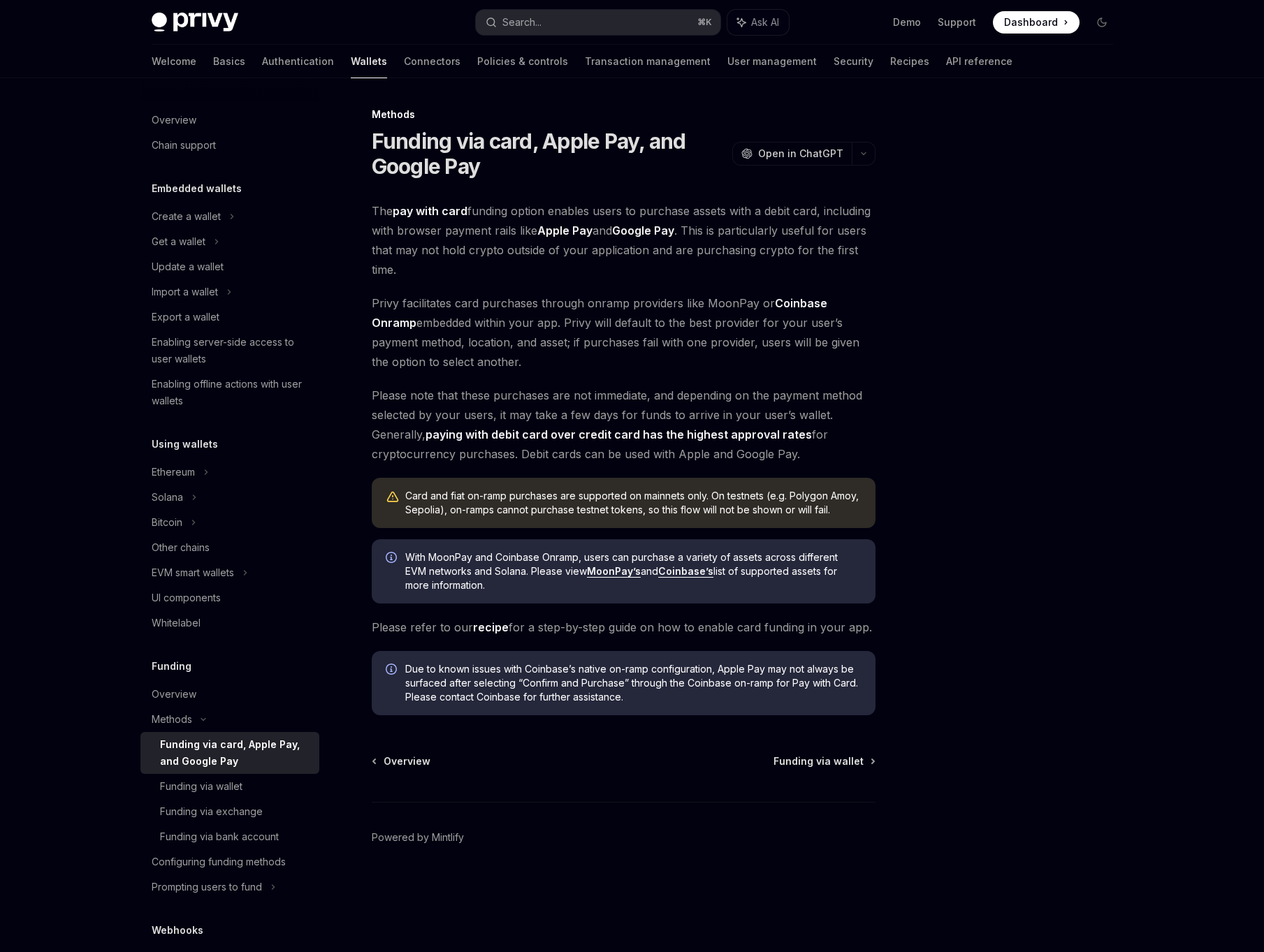
click at [702, 358] on span "Privy facilitates card purchases through onramp providers like MoonPay or Coinb…" at bounding box center [623, 332] width 504 height 79
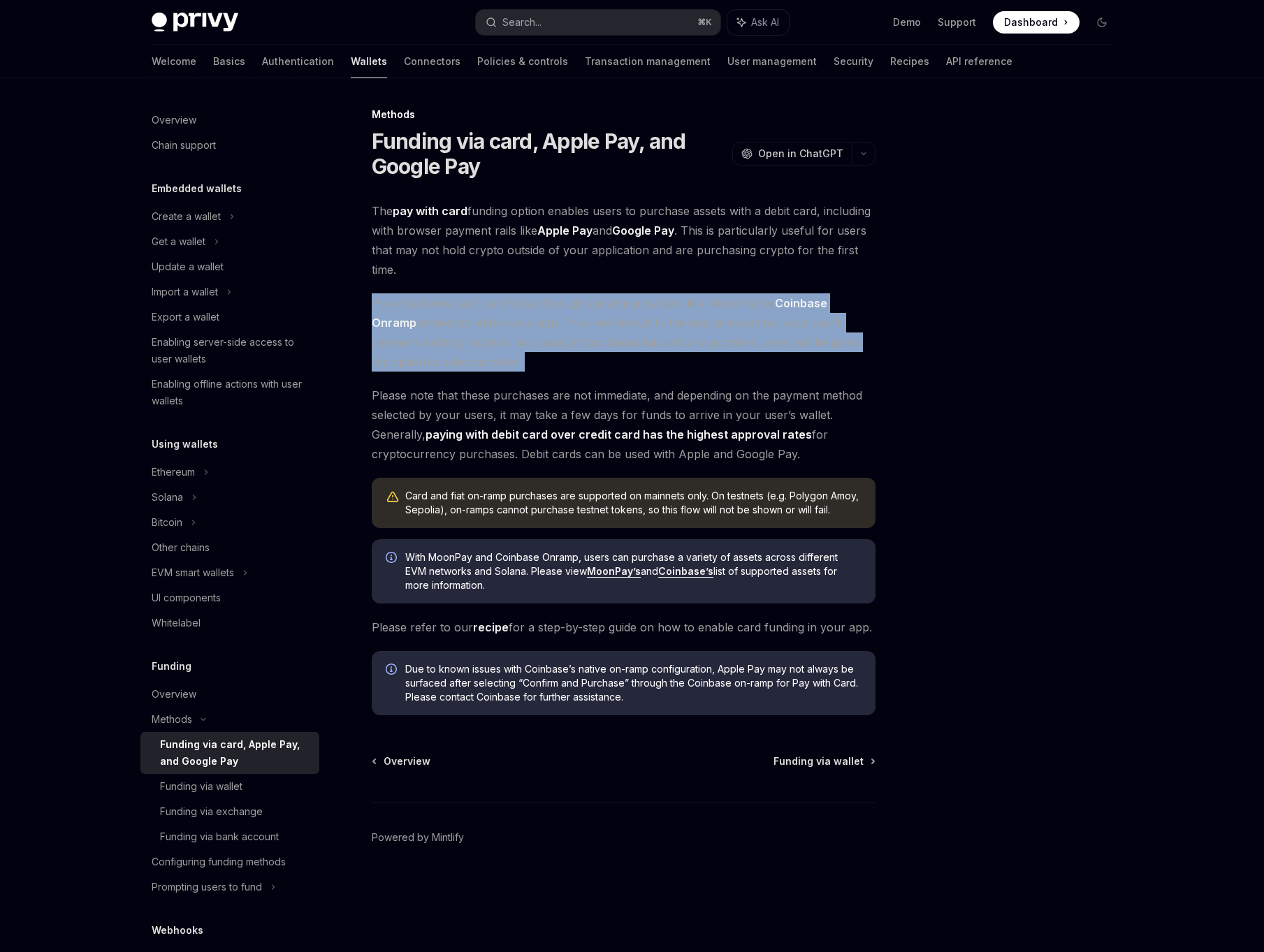
click at [683, 420] on span "Please note that these purchases are not immediate, and depending on the paymen…" at bounding box center [623, 424] width 504 height 79
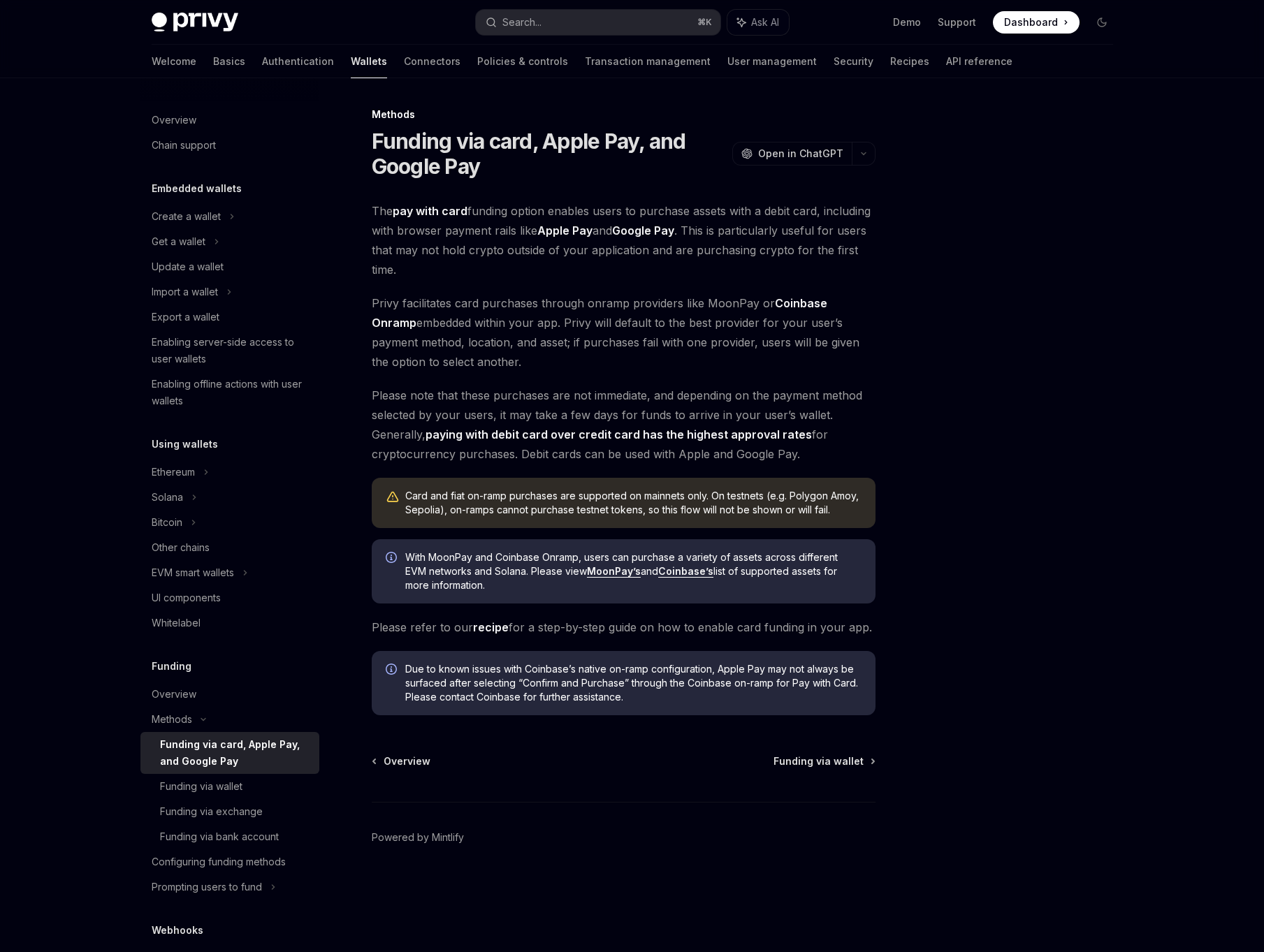
click at [683, 420] on span "Please note that these purchases are not immediate, and depending on the paymen…" at bounding box center [623, 424] width 504 height 79
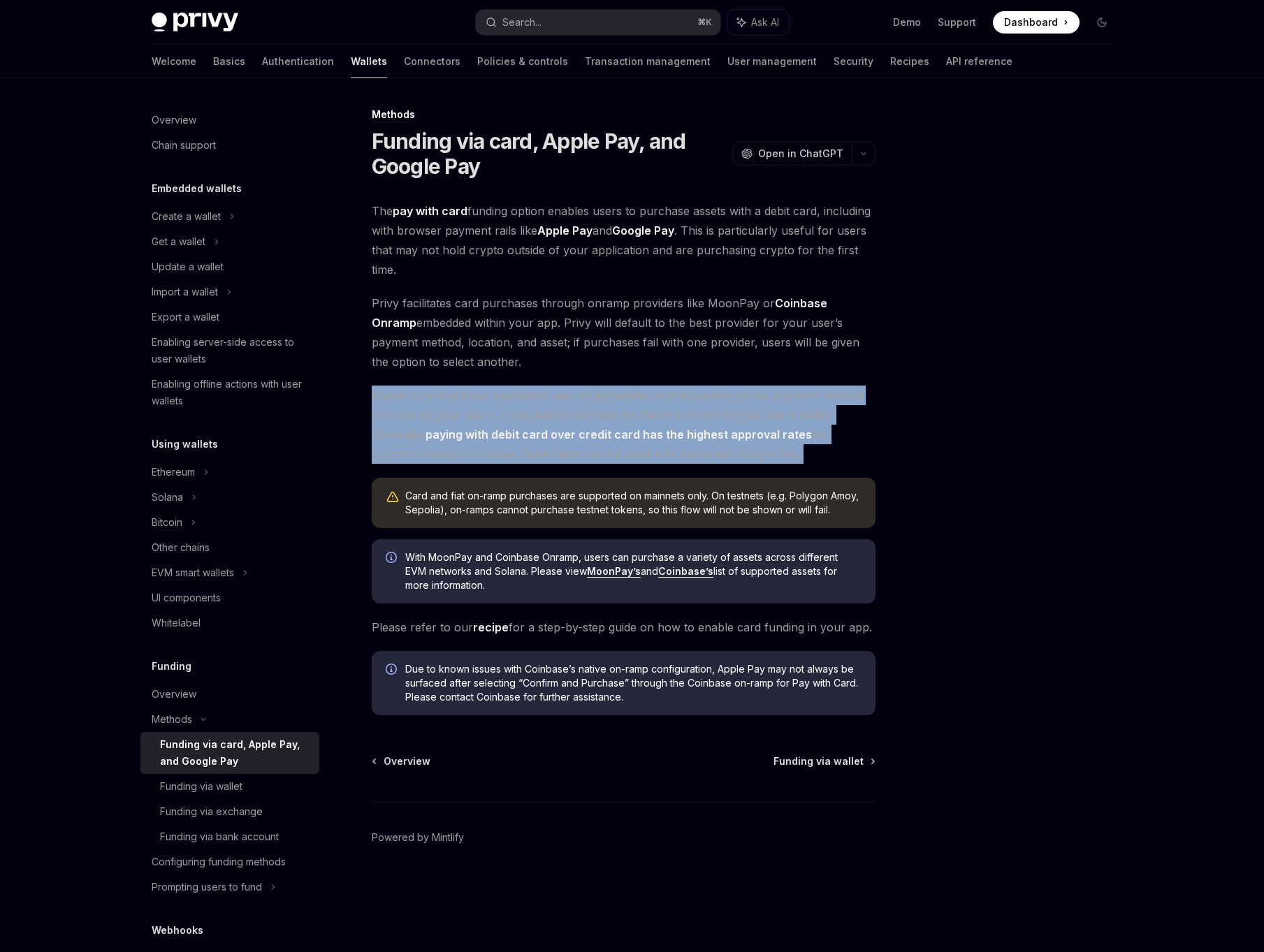
click at [690, 447] on span "Please note that these purchases are not immediate, and depending on the paymen…" at bounding box center [623, 424] width 504 height 79
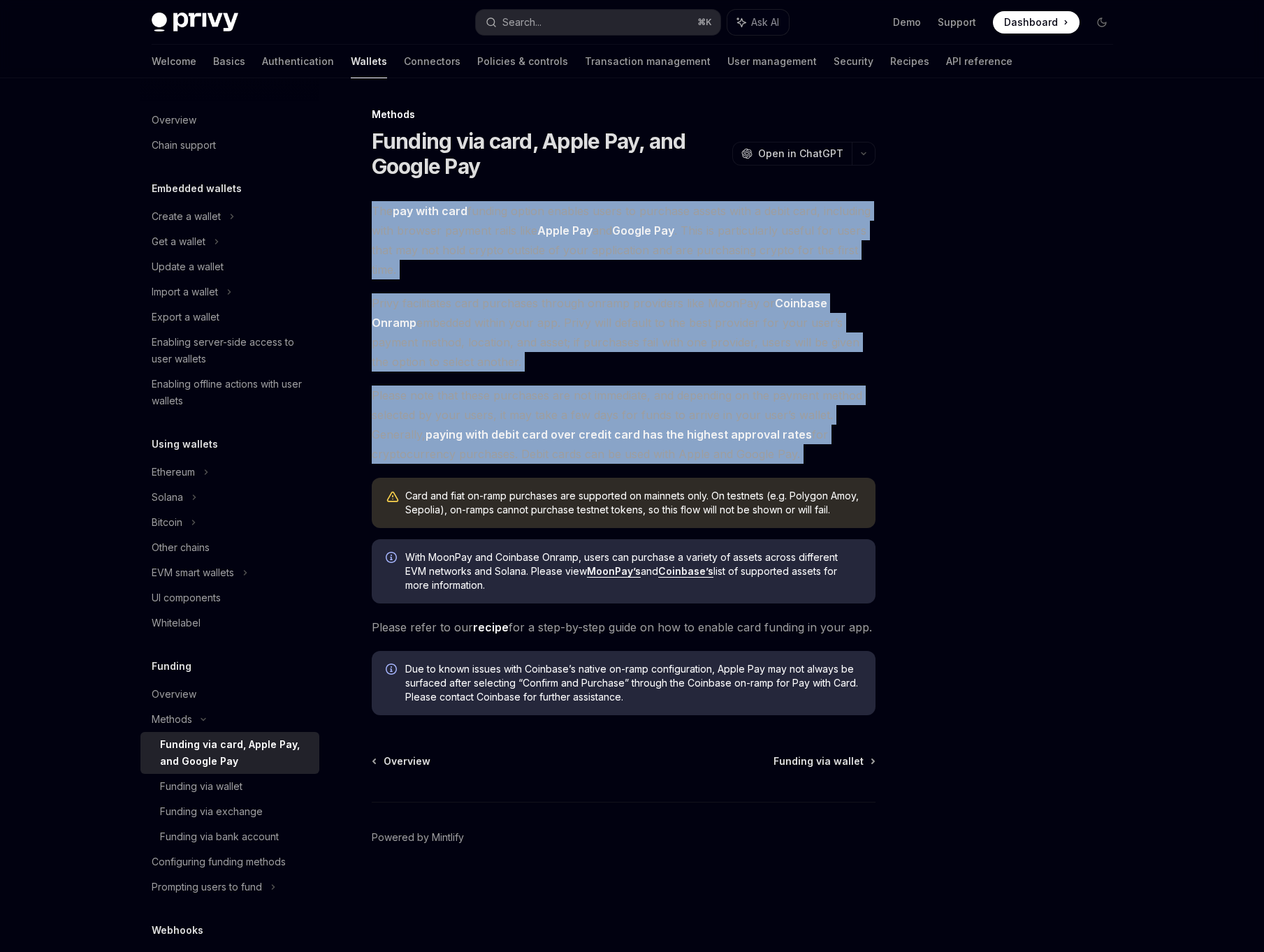
drag, startPoint x: 845, startPoint y: 469, endPoint x: 364, endPoint y: 213, distance: 544.9
click at [364, 213] on div "Methods Funding via card, Apple Pay, and Google Pay OpenAI Open in ChatGPT Open…" at bounding box center [493, 529] width 771 height 846
drag, startPoint x: 371, startPoint y: 141, endPoint x: 809, endPoint y: 451, distance: 536.6
click at [809, 451] on div "Methods Funding via card, Apple Pay, and Google Pay OpenAI Open in ChatGPT Open…" at bounding box center [493, 529] width 771 height 846
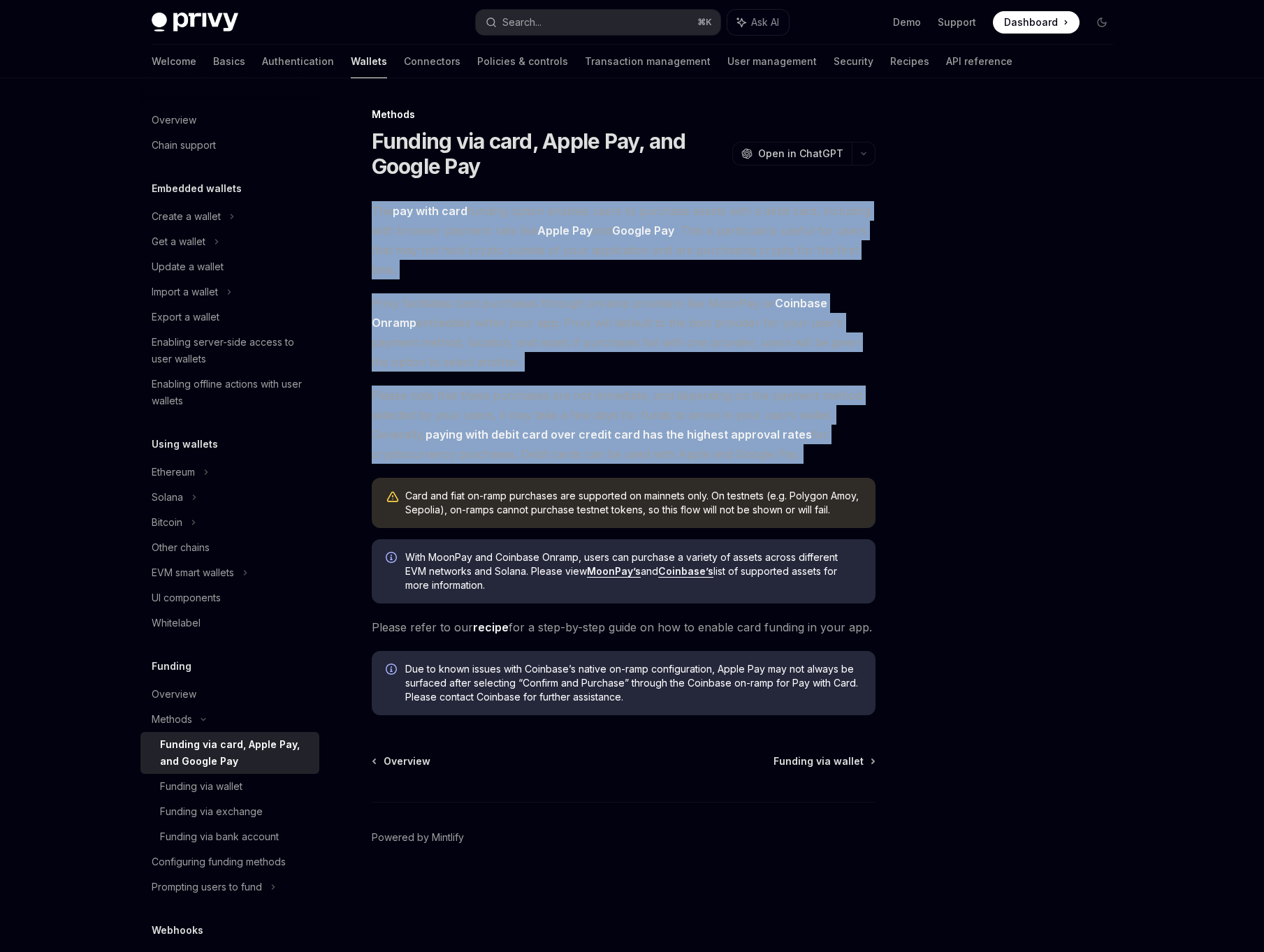
click at [809, 451] on span "Please note that these purchases are not immediate, and depending on the paymen…" at bounding box center [623, 424] width 504 height 79
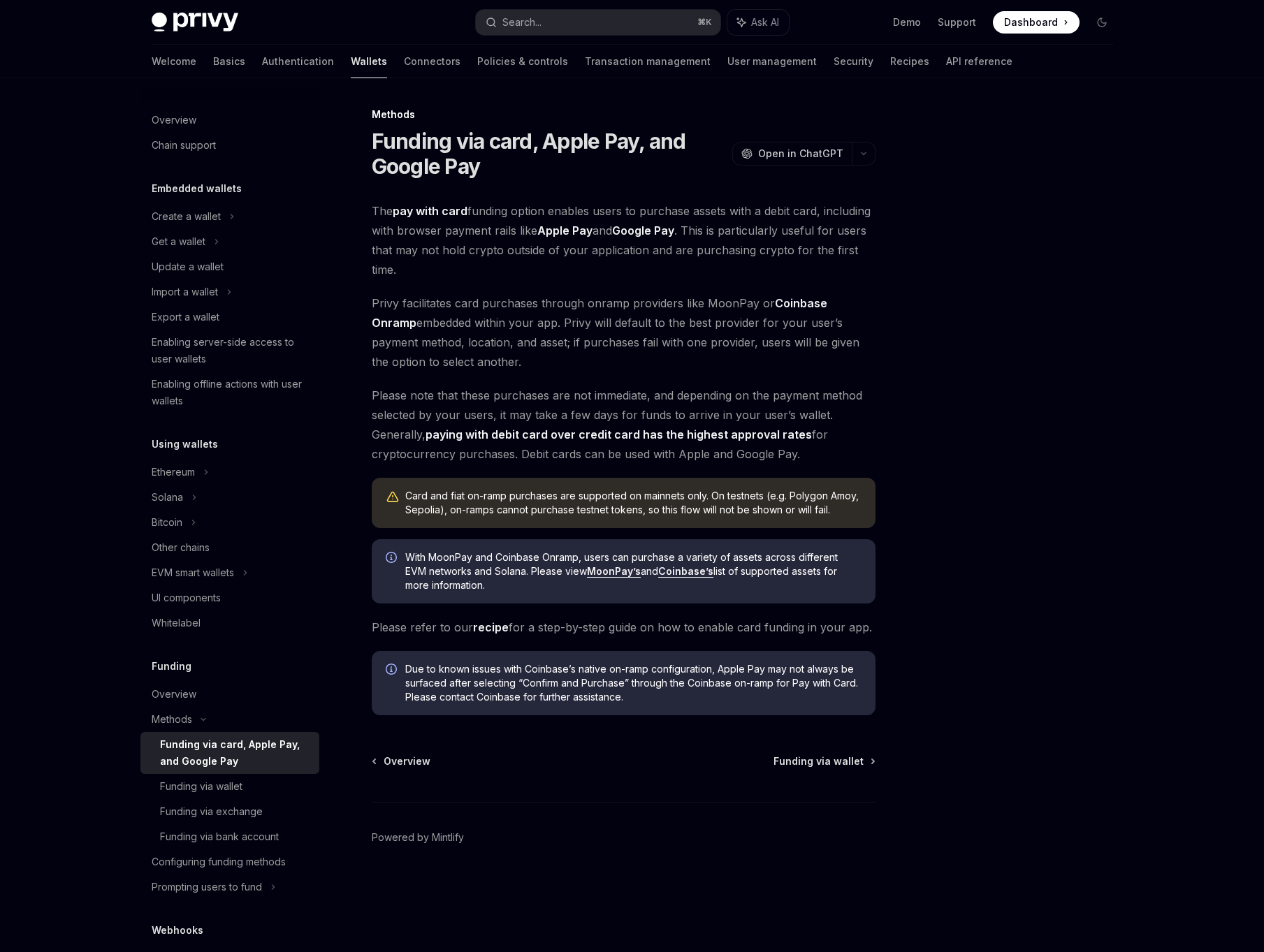
click at [809, 451] on span "Please note that these purchases are not immediate, and depending on the paymen…" at bounding box center [623, 424] width 504 height 79
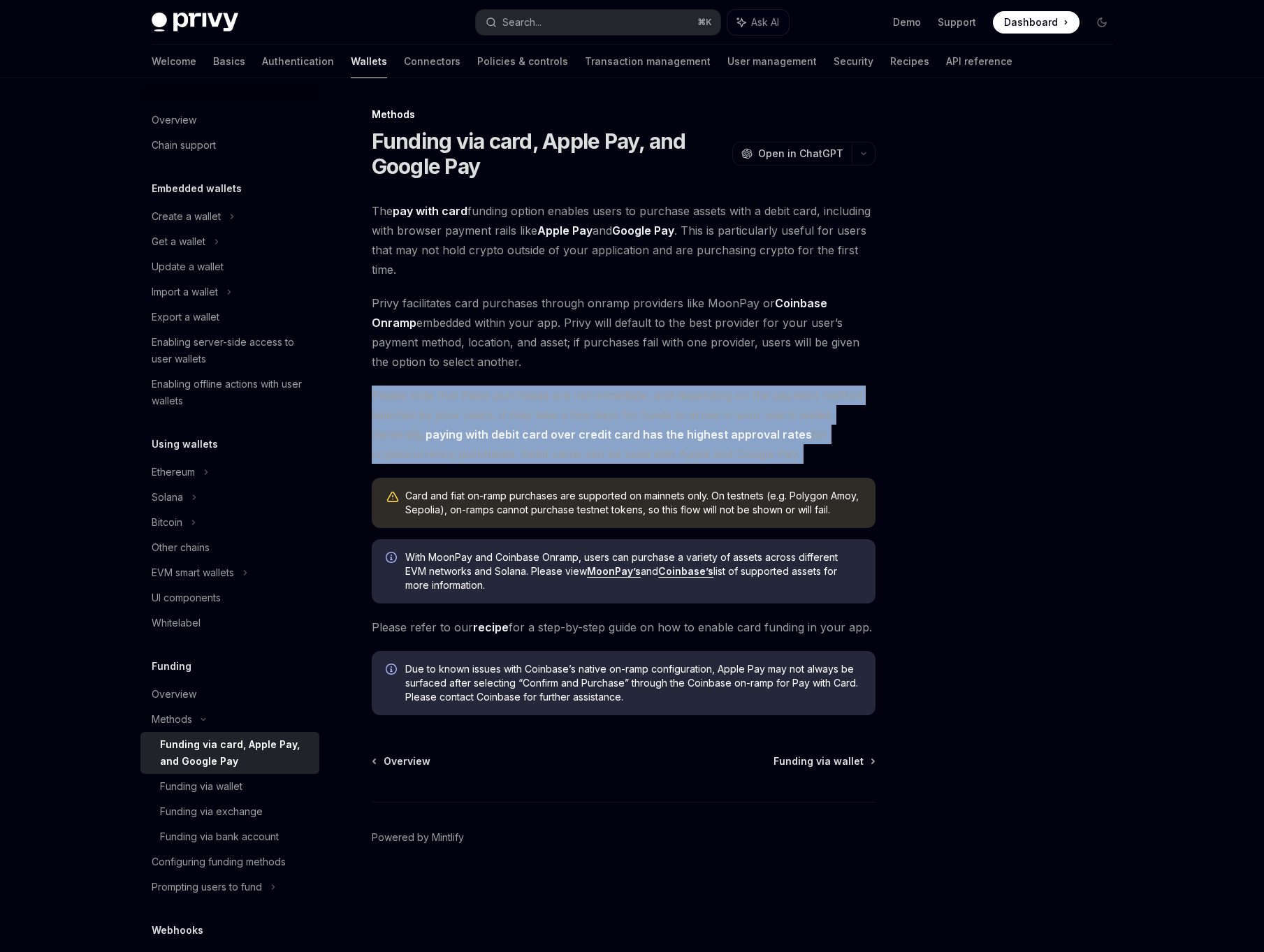
click at [715, 642] on div "The pay with card funding option enables users to purchase assets with a debit …" at bounding box center [623, 459] width 504 height 514
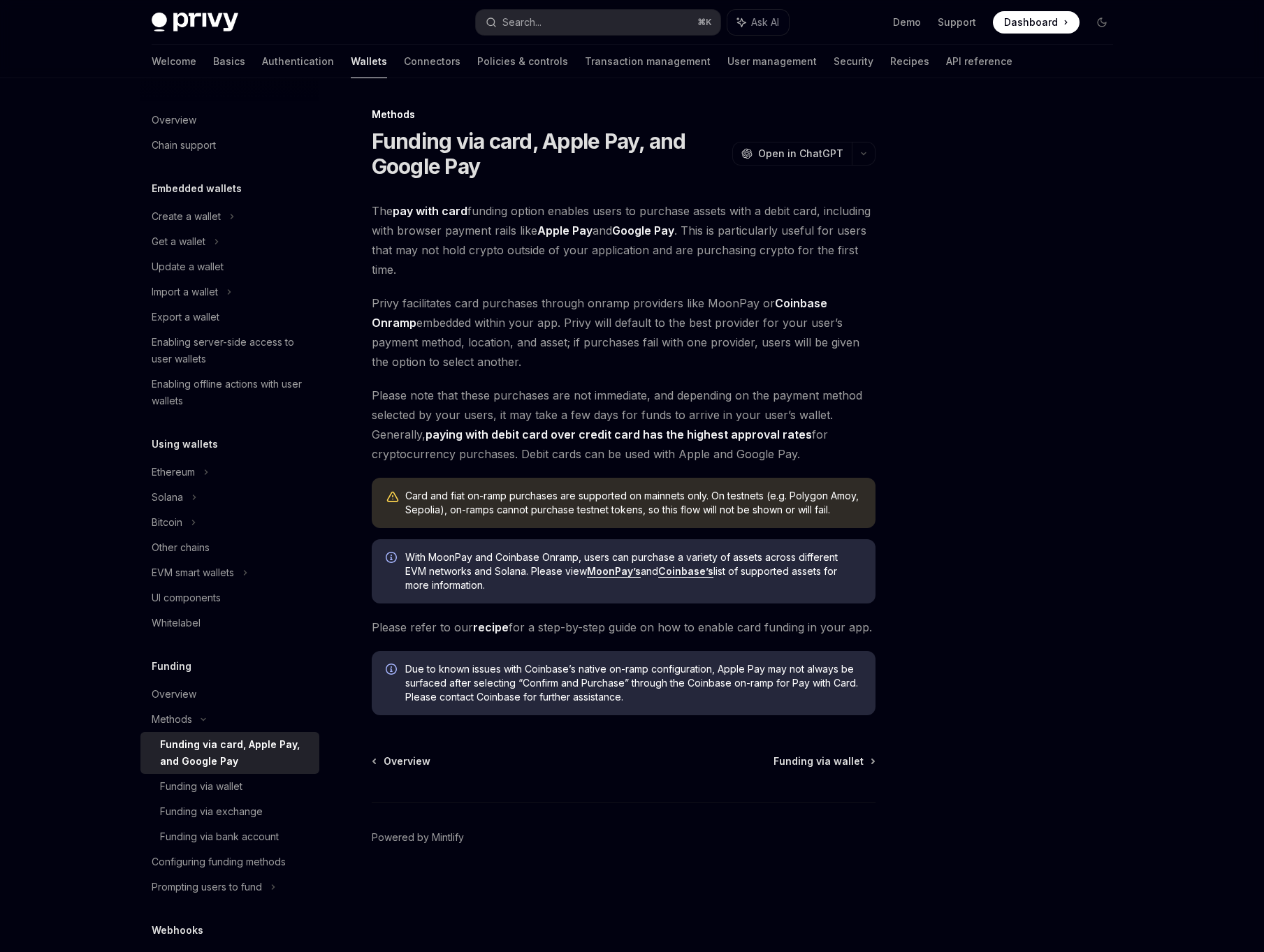
click at [715, 642] on div "The pay with card funding option enables users to purchase assets with a debit …" at bounding box center [623, 459] width 504 height 514
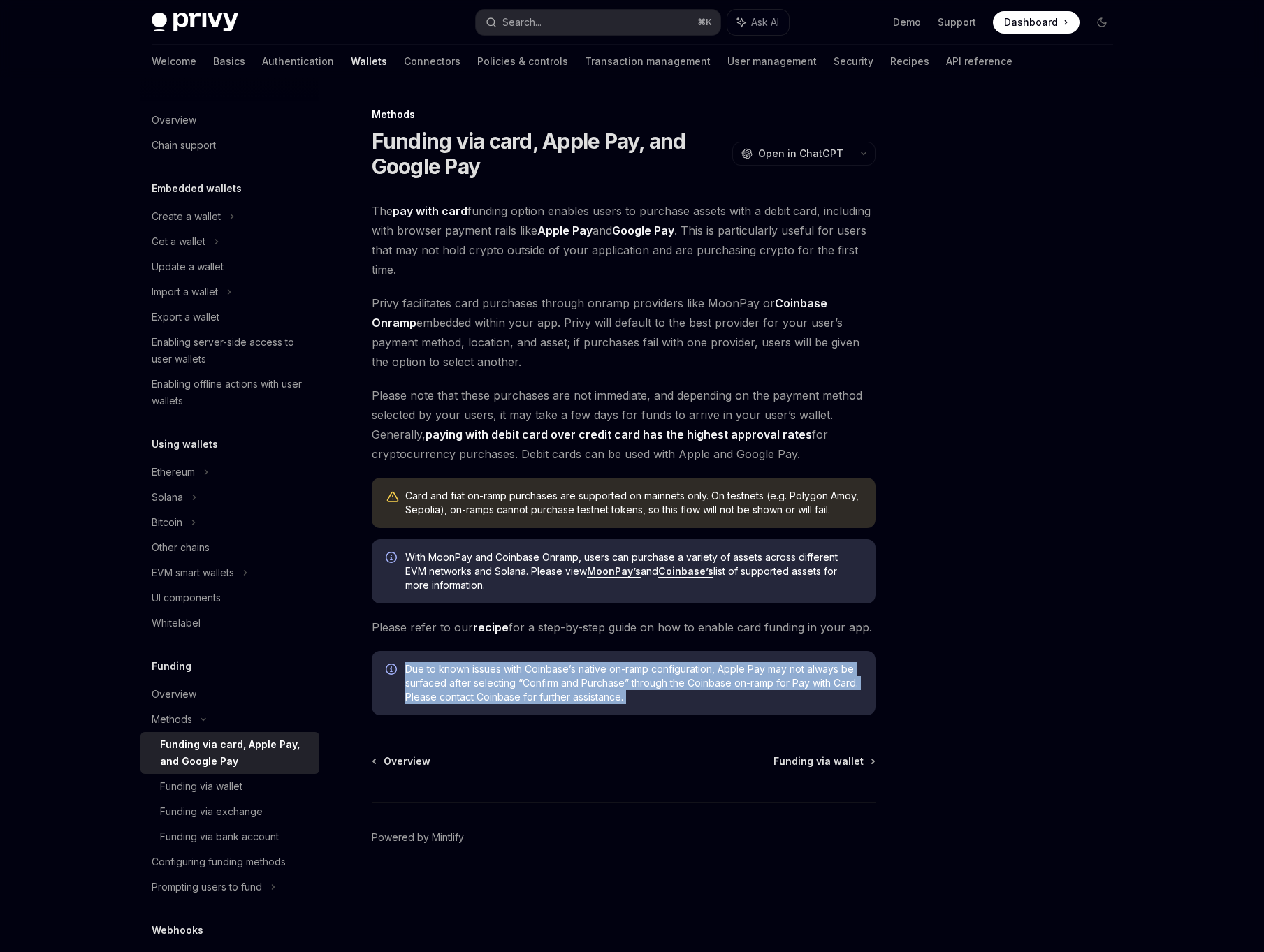
click at [574, 459] on span "Please note that these purchases are not immediate, and depending on the paymen…" at bounding box center [623, 424] width 504 height 79
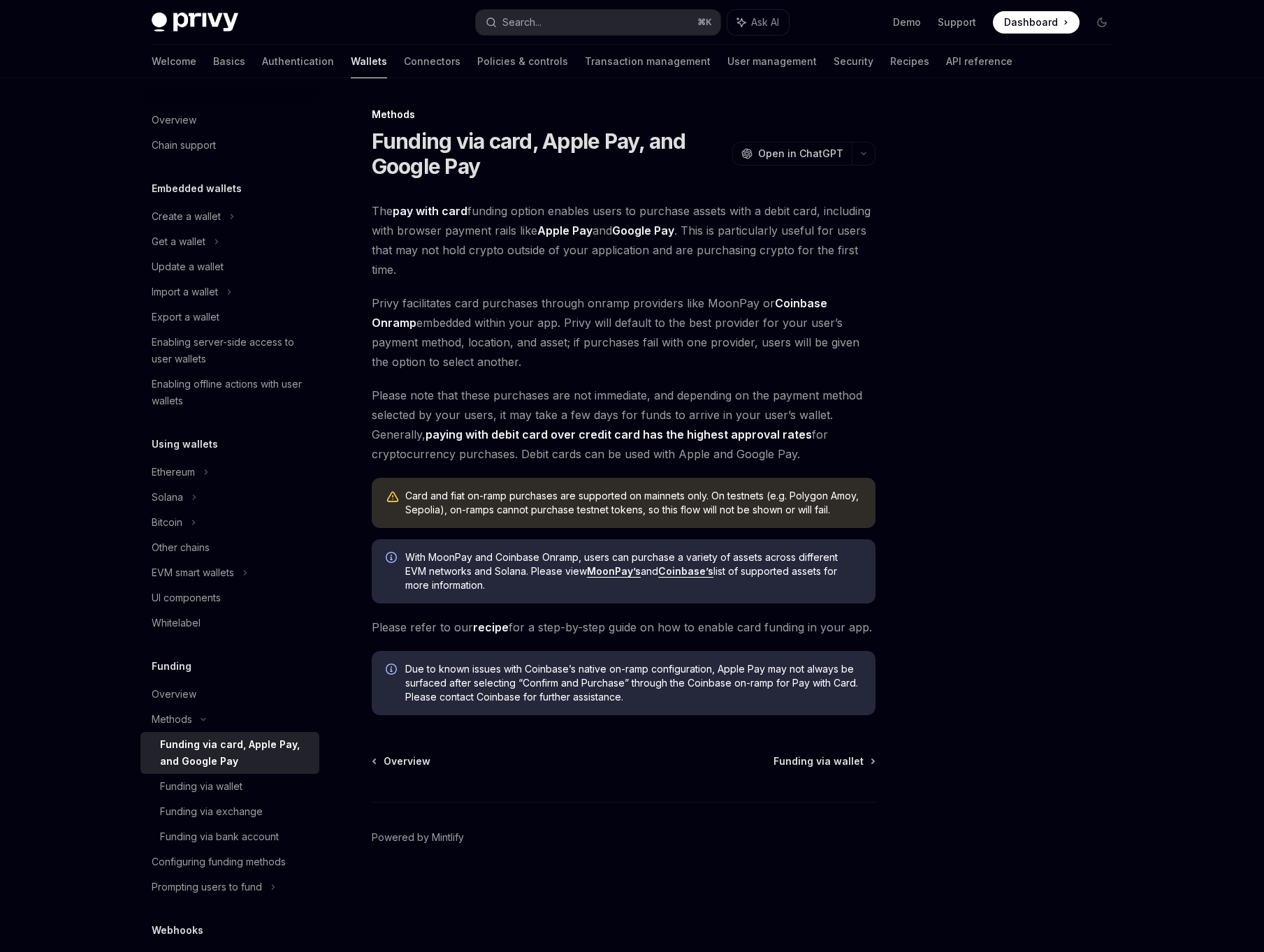
click at [574, 459] on span "Please note that these purchases are not immediate, and depending on the paymen…" at bounding box center [623, 424] width 504 height 79
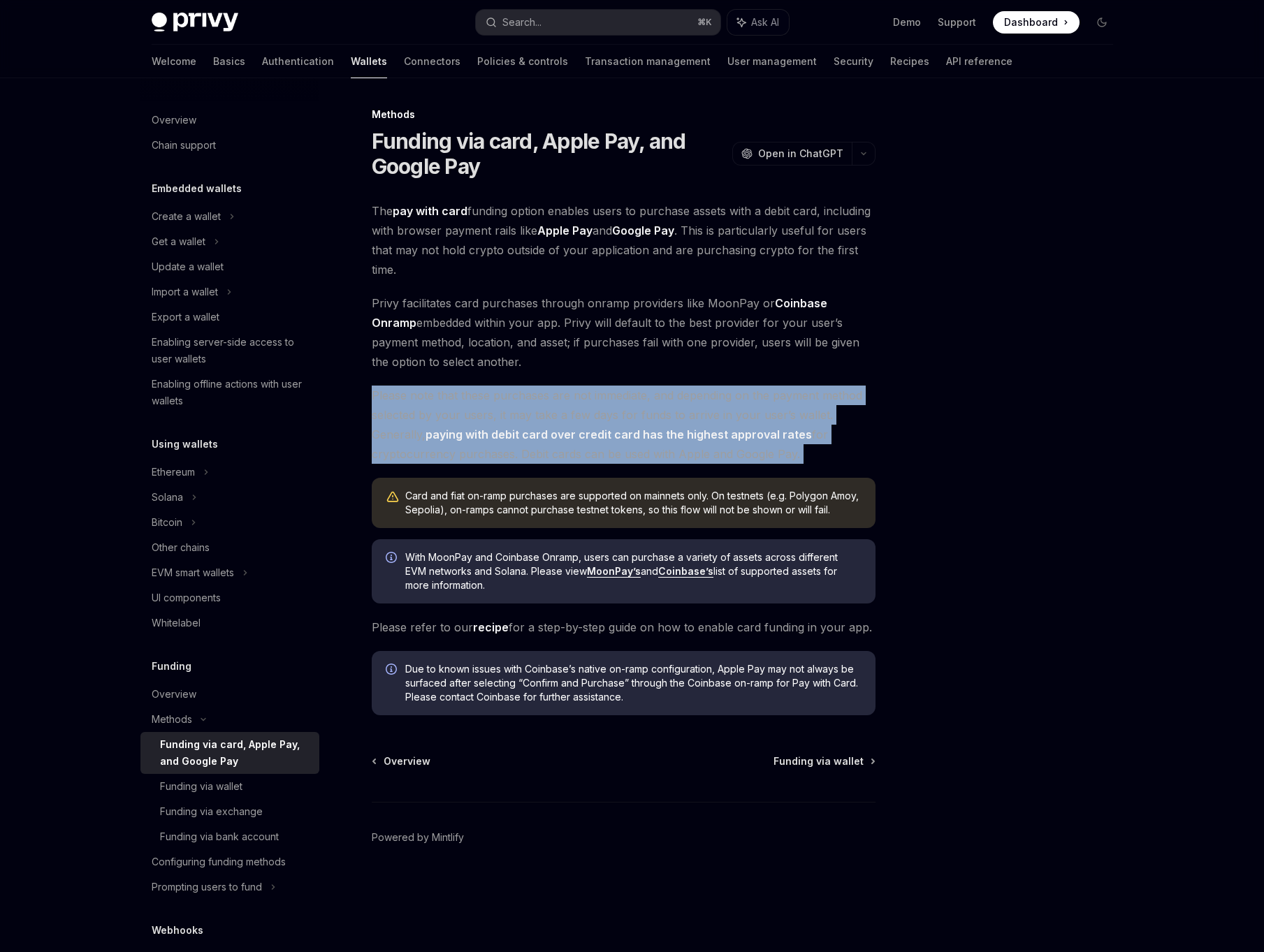
click at [866, 437] on span "Please note that these purchases are not immediate, and depending on the paymen…" at bounding box center [623, 424] width 504 height 79
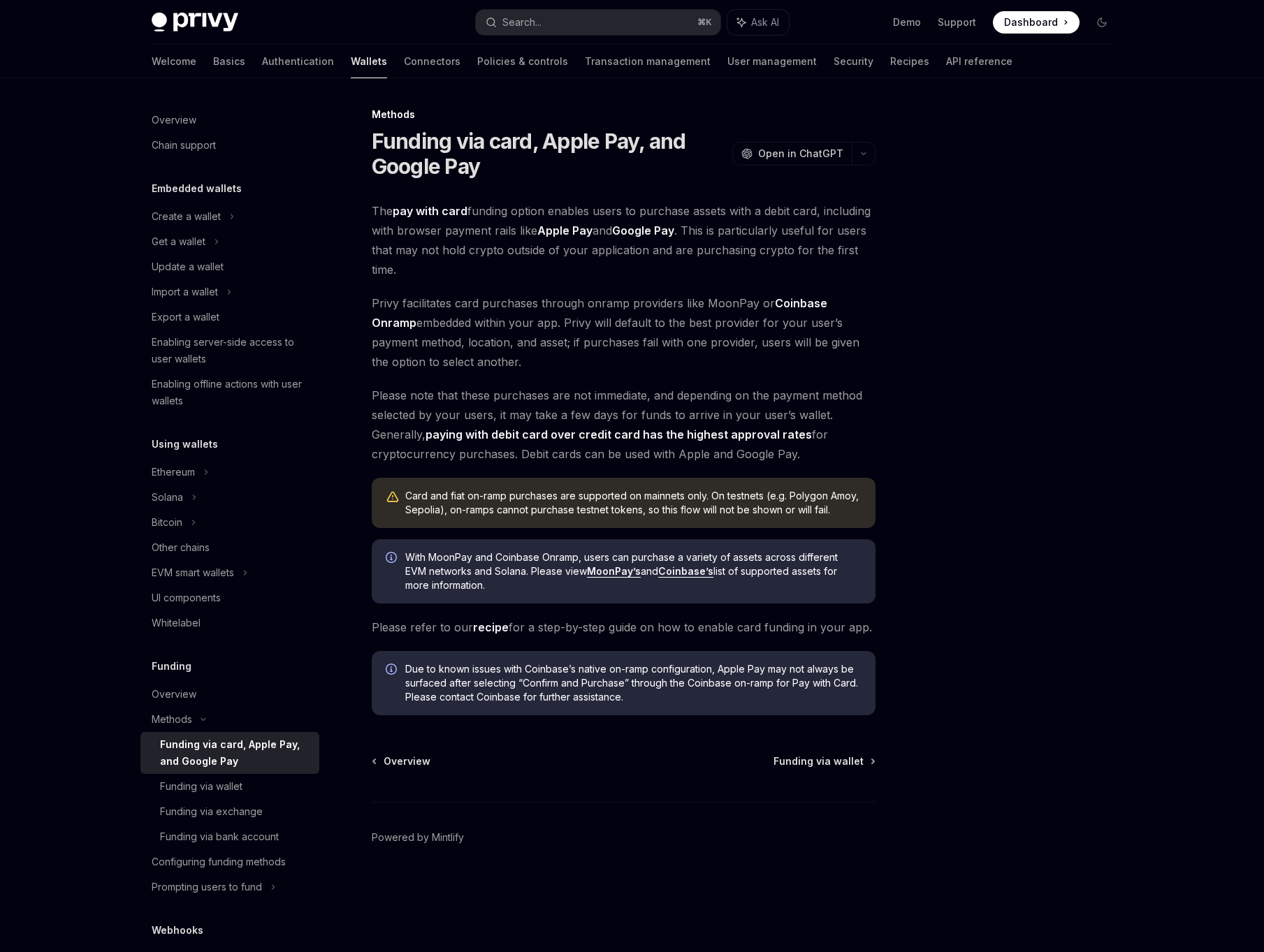
click at [1001, 394] on div at bounding box center [1018, 529] width 213 height 846
